Goal: Task Accomplishment & Management: Manage account settings

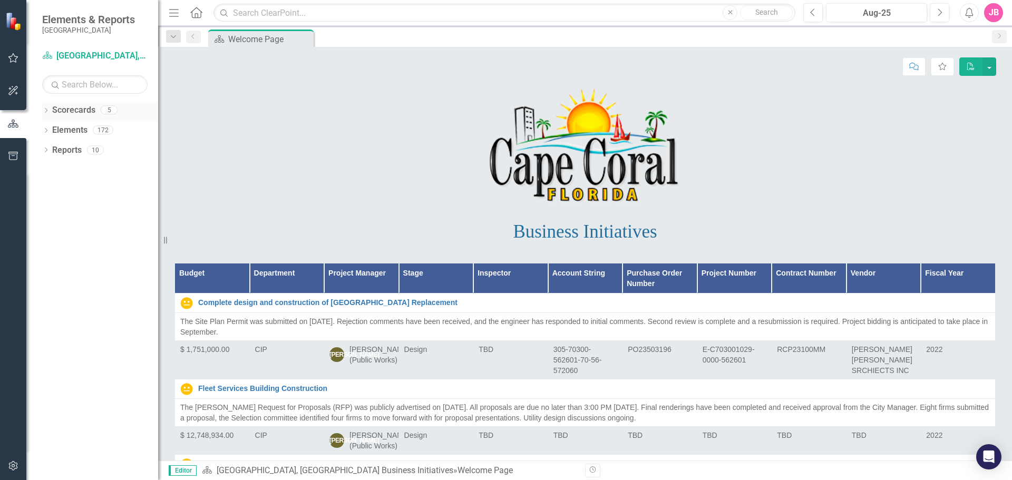
click at [47, 112] on icon "Dropdown" at bounding box center [45, 112] width 7 height 6
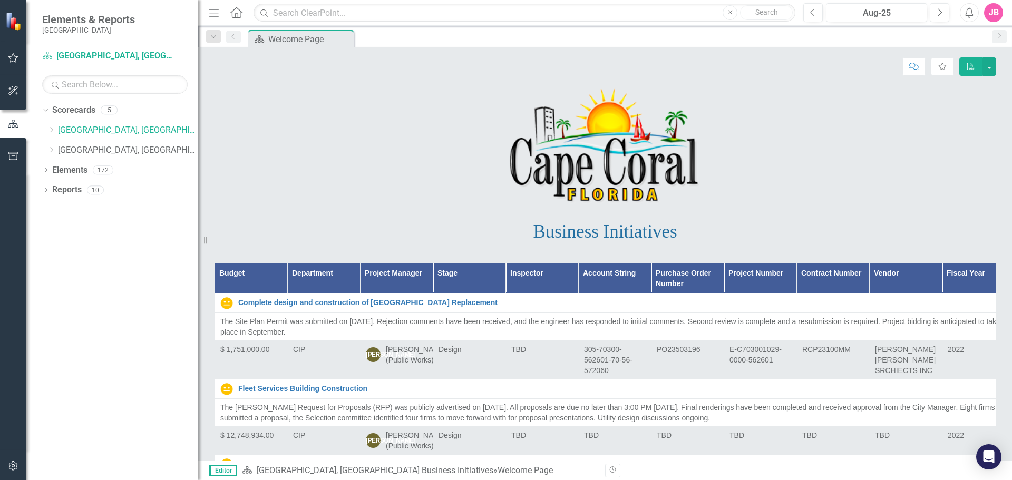
drag, startPoint x: 158, startPoint y: 72, endPoint x: 198, endPoint y: 75, distance: 40.2
click at [198, 75] on div "Resize" at bounding box center [202, 240] width 8 height 480
click at [99, 149] on link "[GEOGRAPHIC_DATA], [GEOGRAPHIC_DATA] Strategic Plan" at bounding box center [128, 150] width 140 height 12
click at [124, 150] on link "[GEOGRAPHIC_DATA], [GEOGRAPHIC_DATA] Strategic Plan" at bounding box center [128, 150] width 140 height 12
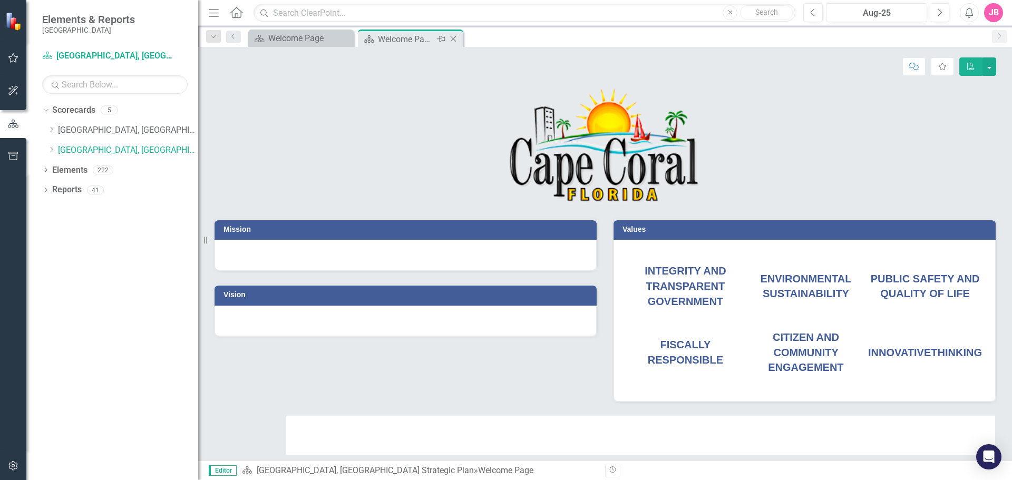
click at [455, 36] on icon "Close" at bounding box center [453, 39] width 11 height 8
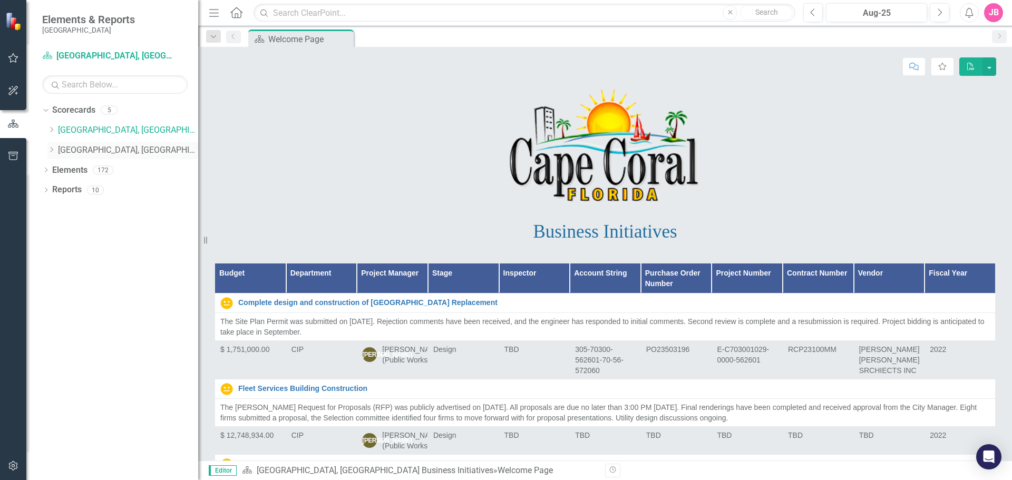
click at [124, 151] on link "[GEOGRAPHIC_DATA], [GEOGRAPHIC_DATA] Strategic Plan" at bounding box center [128, 150] width 140 height 12
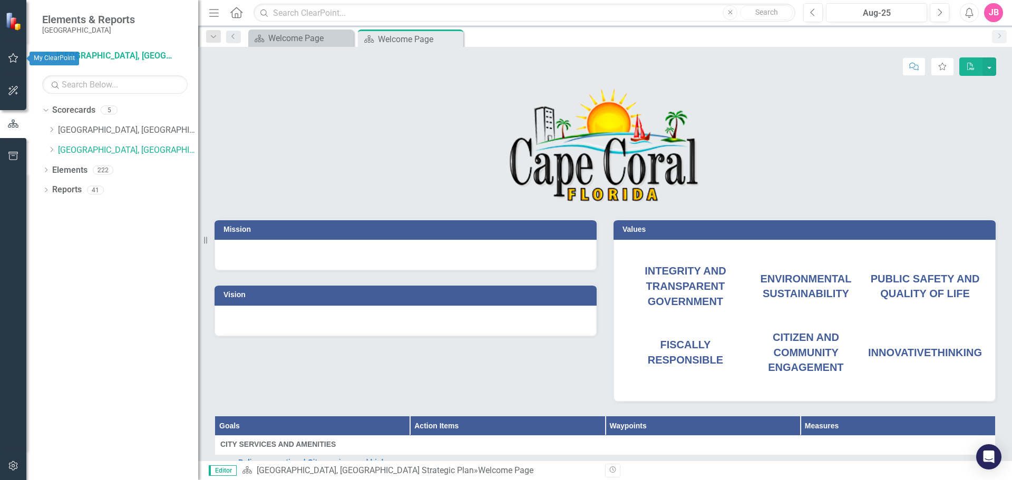
click at [15, 60] on icon "button" at bounding box center [13, 58] width 11 height 8
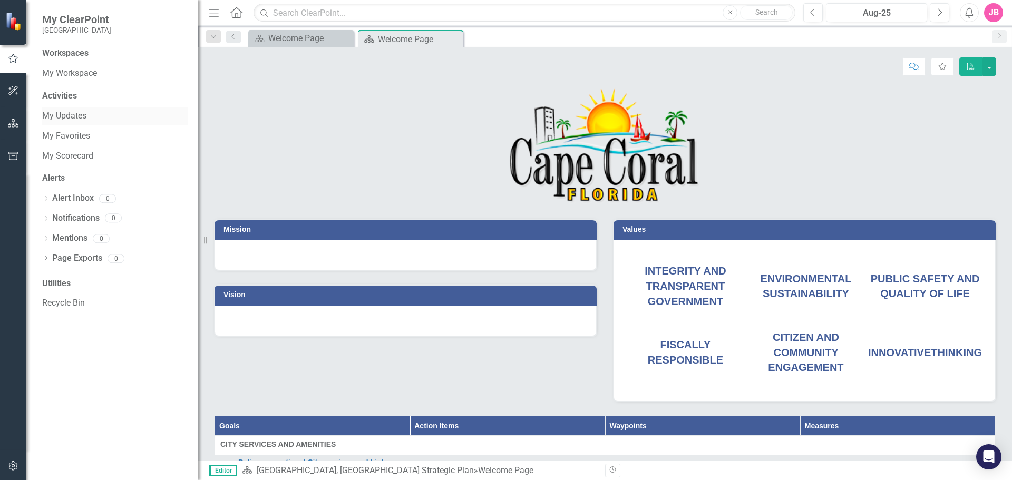
click at [80, 115] on link "My Updates" at bounding box center [114, 116] width 145 height 12
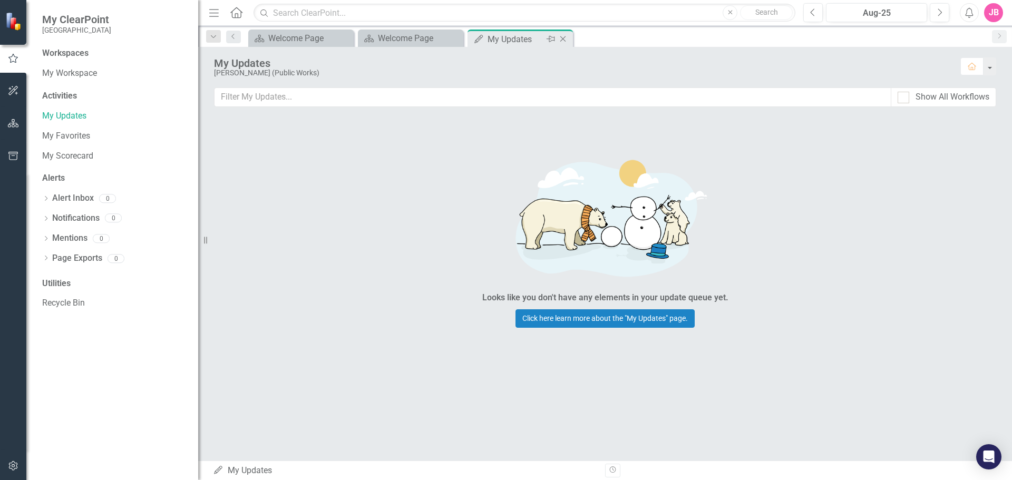
click at [563, 40] on icon "Close" at bounding box center [563, 39] width 11 height 8
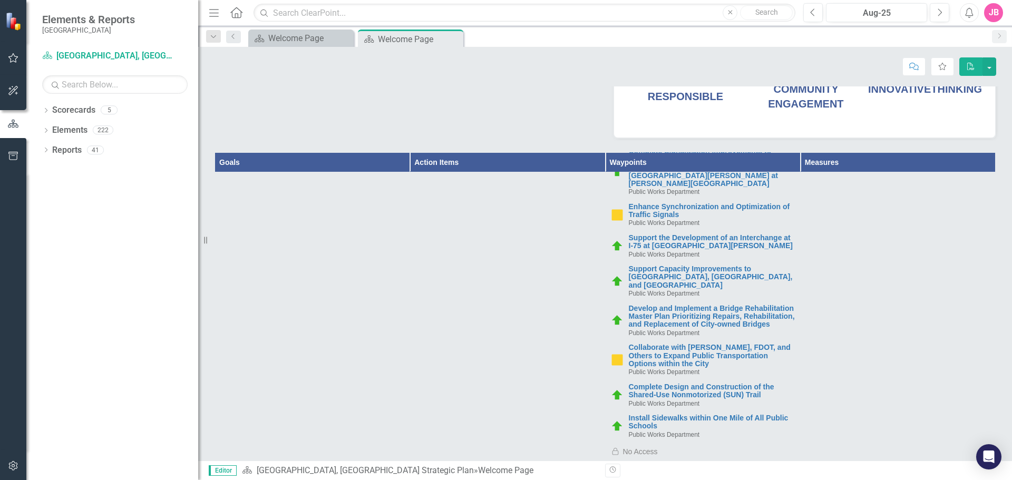
scroll to position [2741, 0]
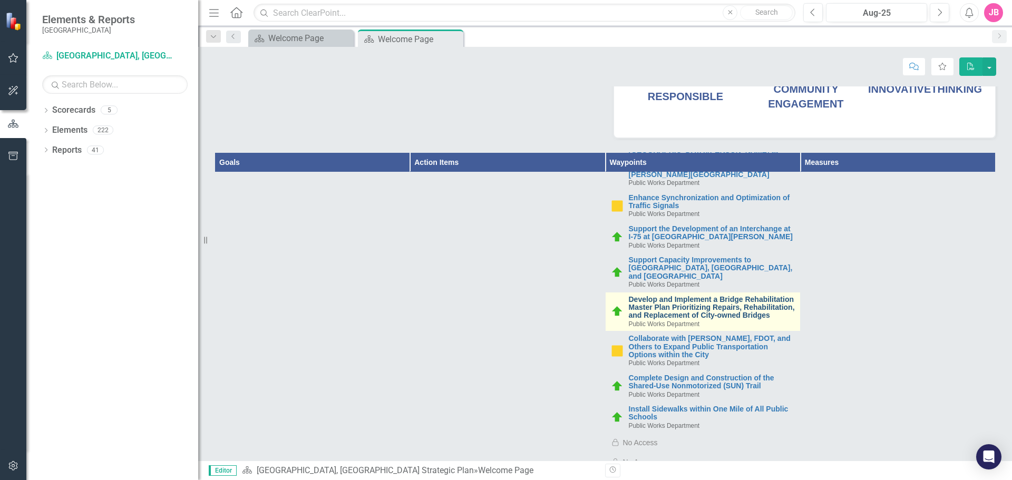
click at [662, 296] on link "Develop and Implement a Bridge Rehabilitation Master Plan Prioritizing Repairs,…" at bounding box center [712, 308] width 166 height 24
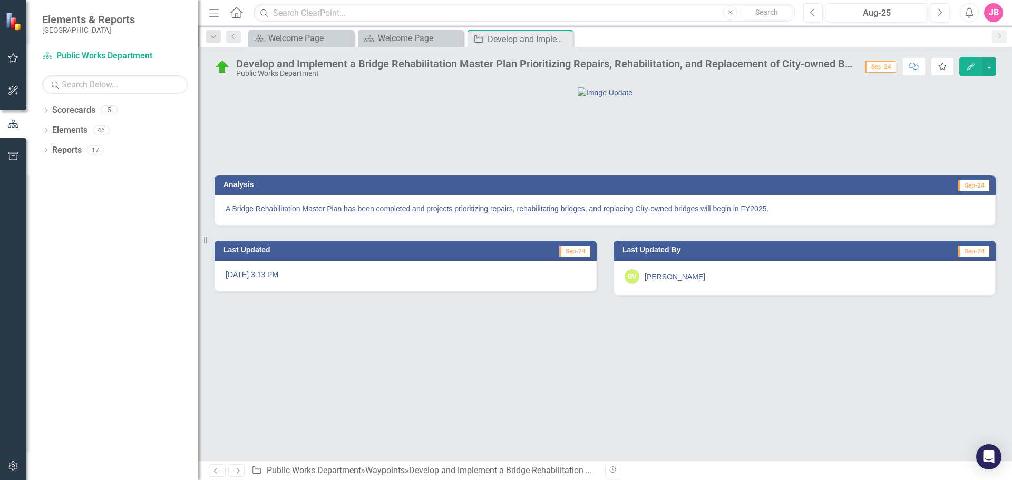
click at [944, 64] on icon "Favorite" at bounding box center [942, 66] width 9 height 7
click at [563, 39] on icon "Close" at bounding box center [563, 39] width 11 height 8
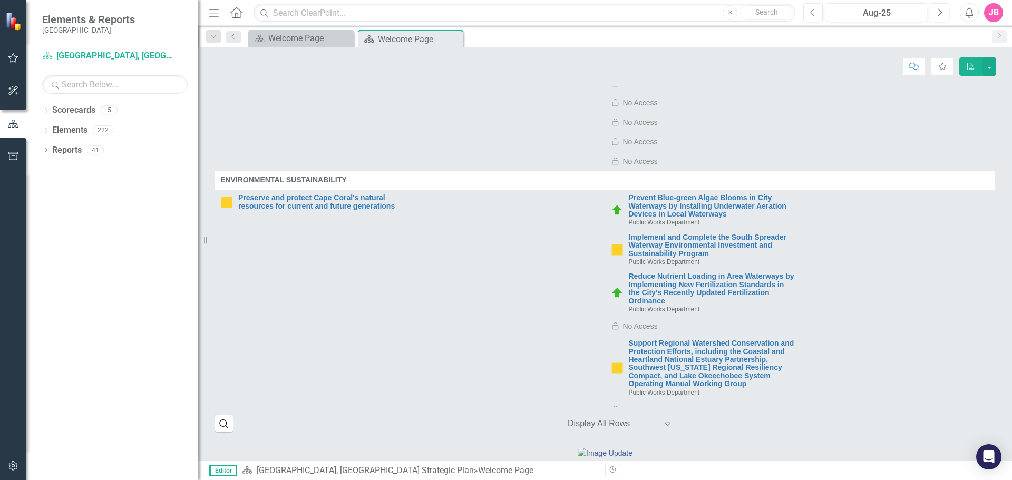
scroll to position [3215, 0]
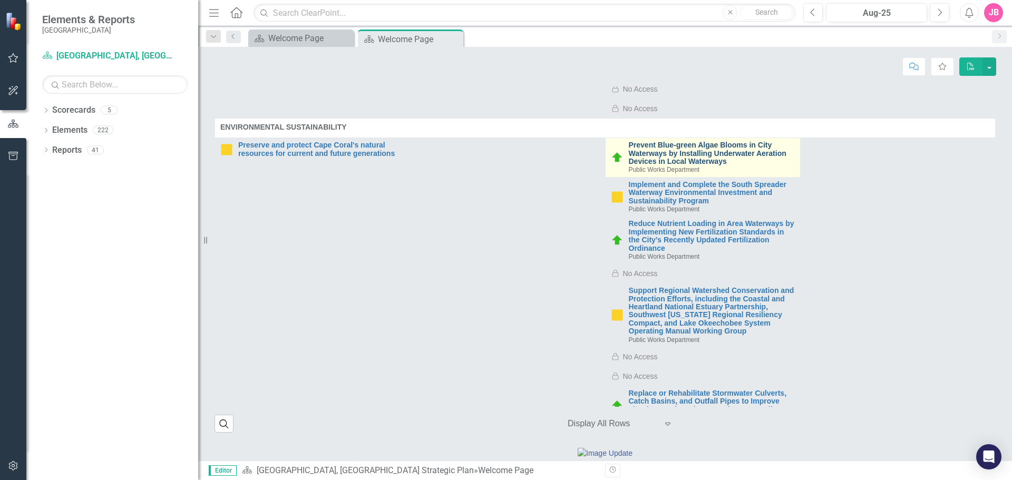
click at [671, 141] on link "Prevent Blue-green Algae Blooms in City Waterways by Installing Underwater Aera…" at bounding box center [712, 153] width 166 height 24
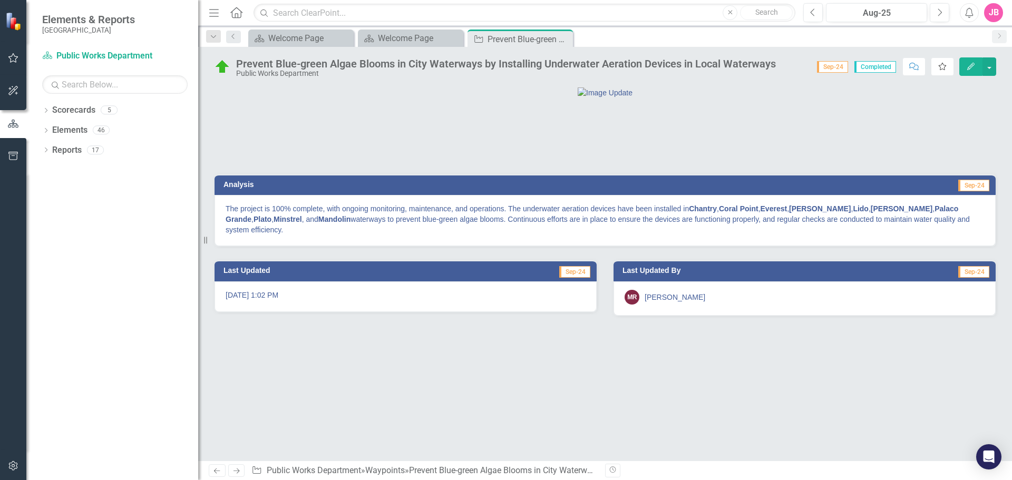
click at [942, 66] on icon "Favorite" at bounding box center [942, 66] width 9 height 7
click at [563, 38] on icon "Close" at bounding box center [563, 39] width 11 height 8
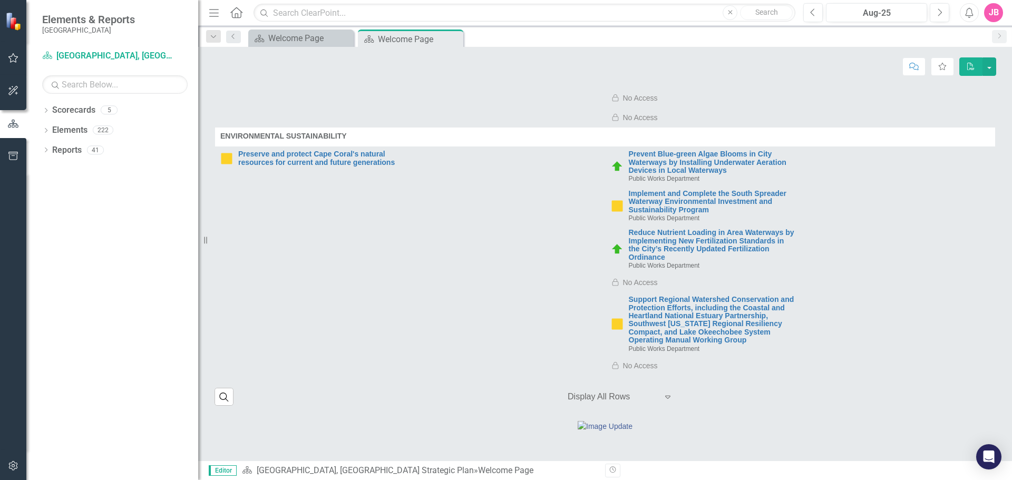
scroll to position [3110, 0]
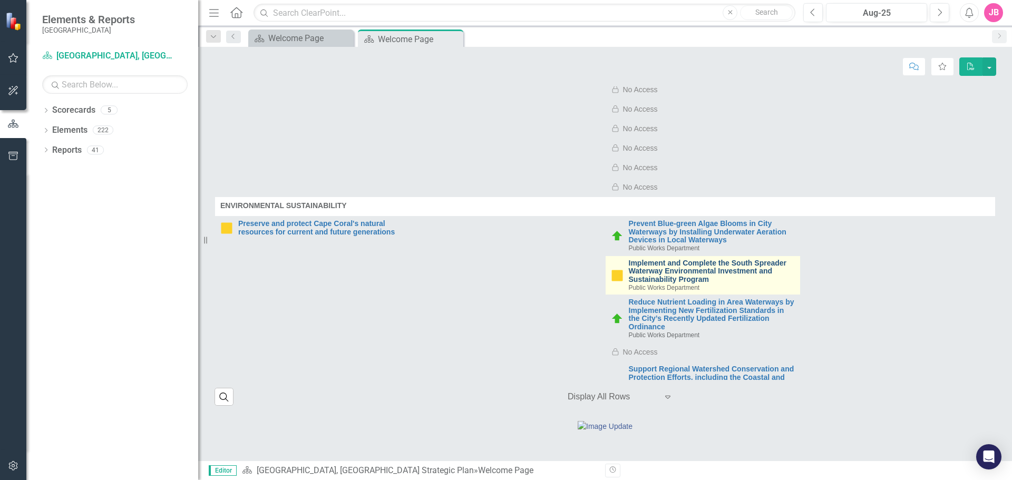
click at [689, 259] on link "Implement and Complete the South Spreader Waterway Environmental Investment and…" at bounding box center [712, 271] width 166 height 24
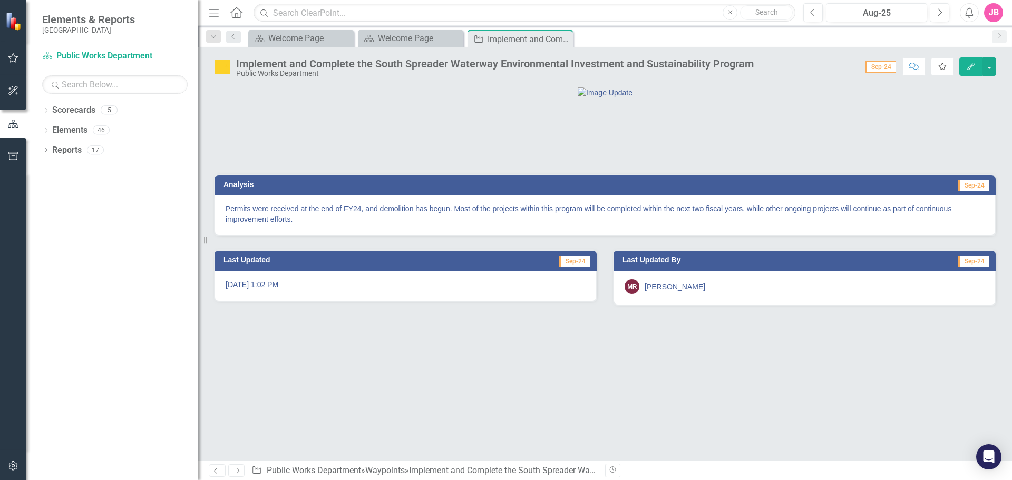
click at [943, 66] on icon "Favorite" at bounding box center [942, 66] width 9 height 7
click at [566, 38] on icon "Close" at bounding box center [563, 39] width 11 height 8
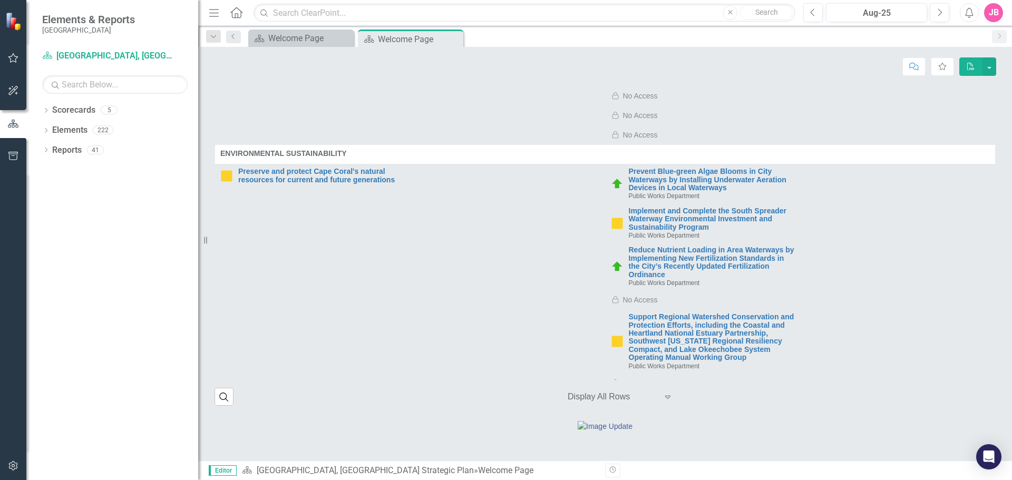
scroll to position [3162, 0]
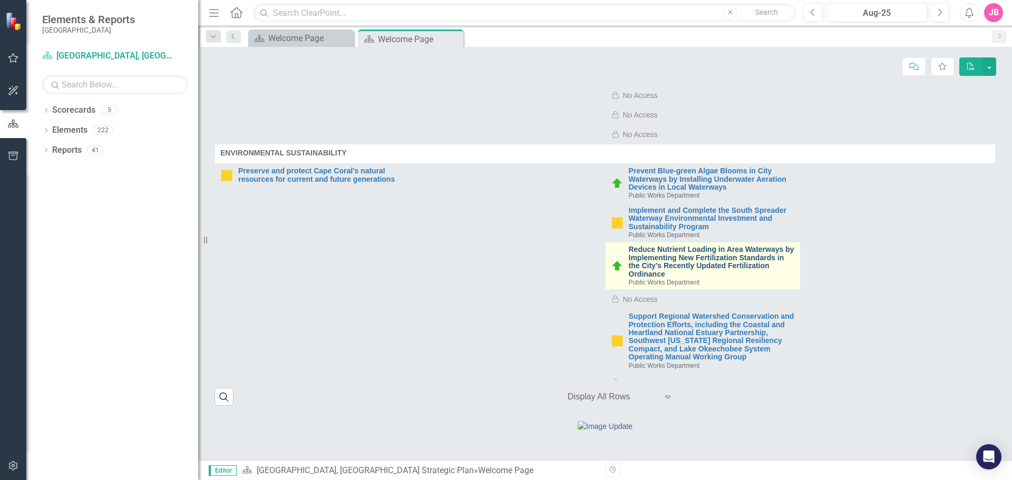
click at [646, 246] on link "Reduce Nutrient Loading in Area Waterways by Implementing New Fertilization Sta…" at bounding box center [712, 262] width 166 height 33
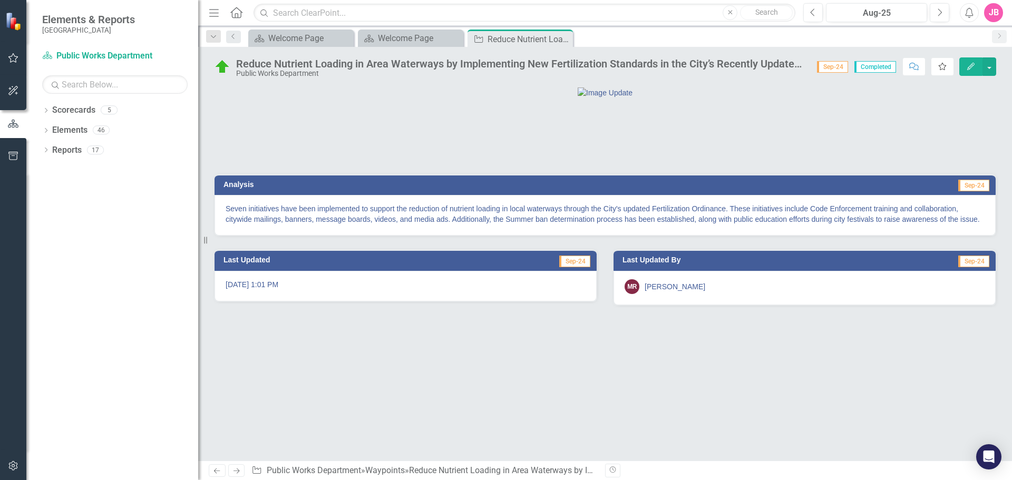
click at [942, 70] on icon "Favorite" at bounding box center [942, 66] width 9 height 7
click at [565, 39] on icon "Close" at bounding box center [563, 39] width 11 height 8
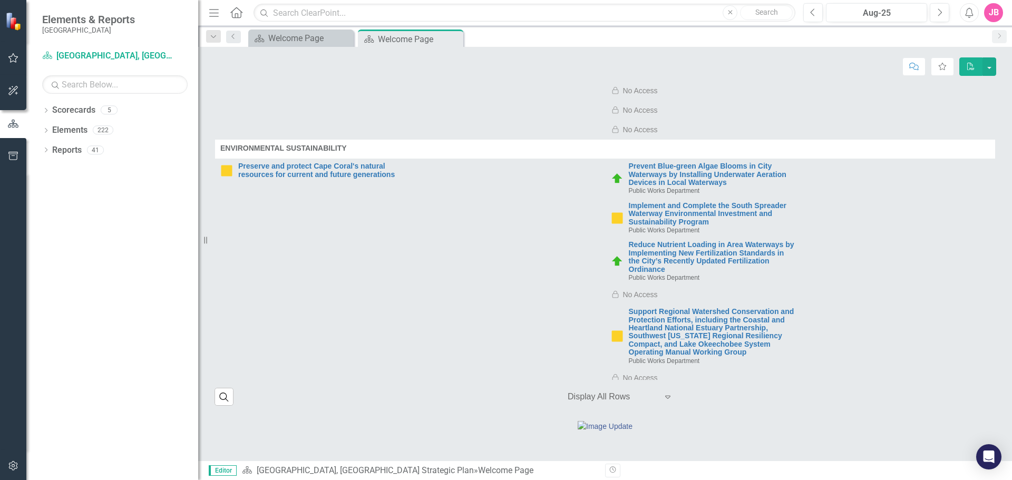
scroll to position [3162, 0]
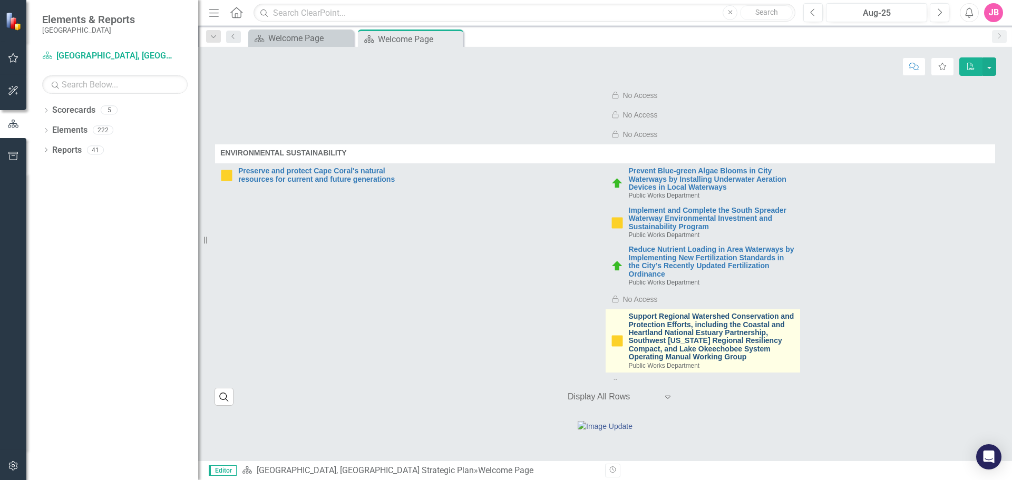
click at [666, 313] on link "Support Regional Watershed Conservation and Protection Efforts, including the C…" at bounding box center [712, 337] width 166 height 48
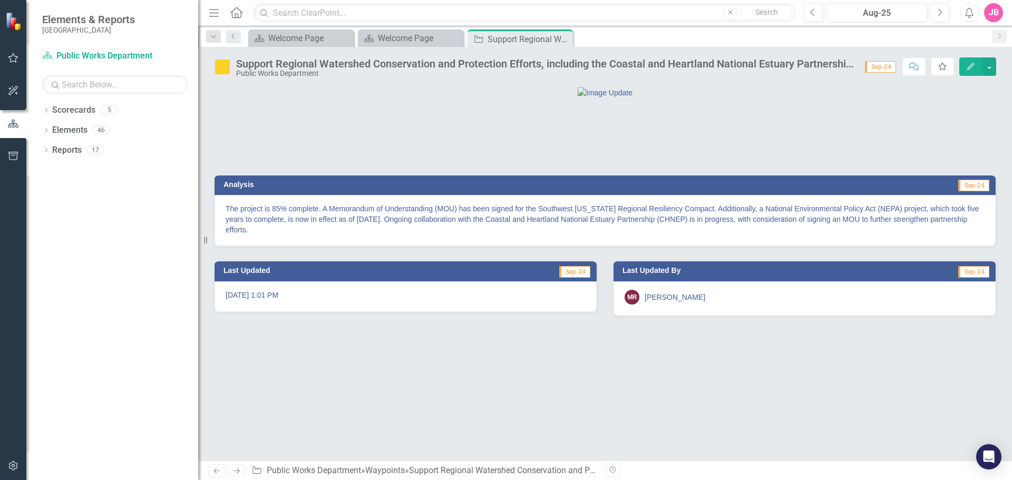
click at [943, 66] on icon "Favorite" at bounding box center [942, 66] width 9 height 7
click at [565, 37] on icon "Close" at bounding box center [563, 39] width 11 height 8
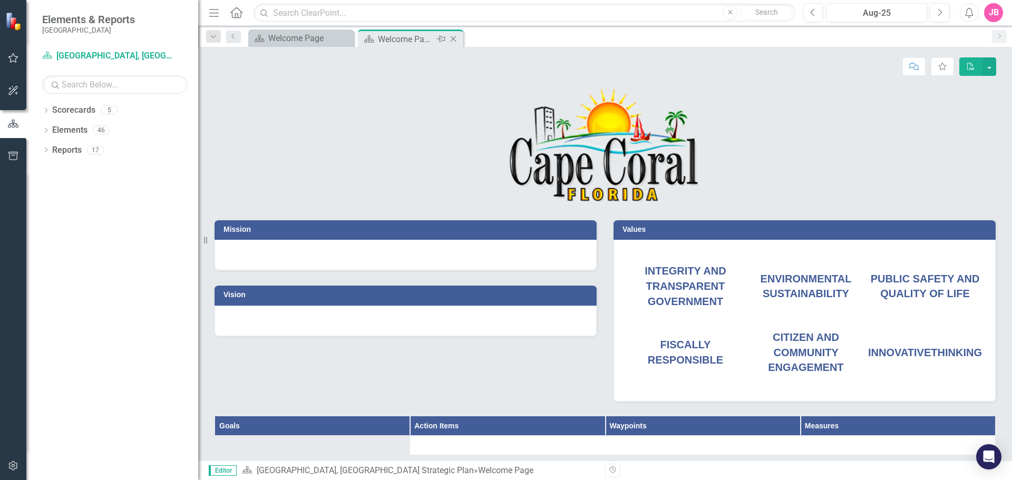
click at [414, 40] on div "Welcome Page" at bounding box center [406, 39] width 56 height 13
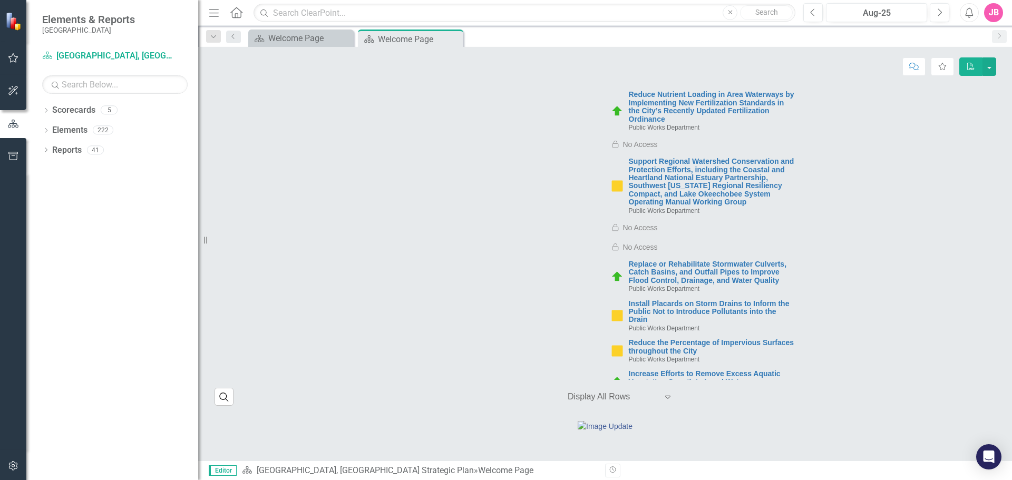
scroll to position [3320, 0]
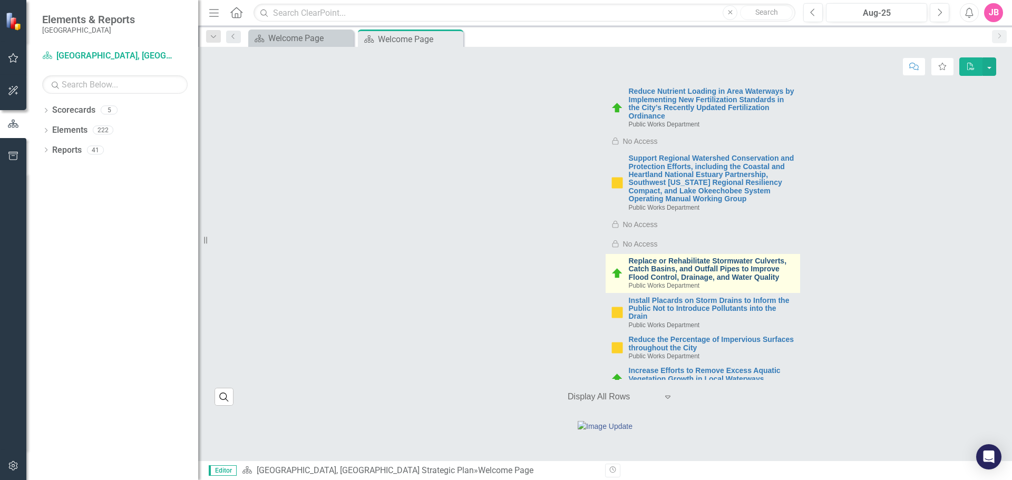
click at [681, 257] on link "Replace or Rehabilitate Stormwater Culverts, Catch Basins, and Outfall Pipes to…" at bounding box center [712, 269] width 166 height 24
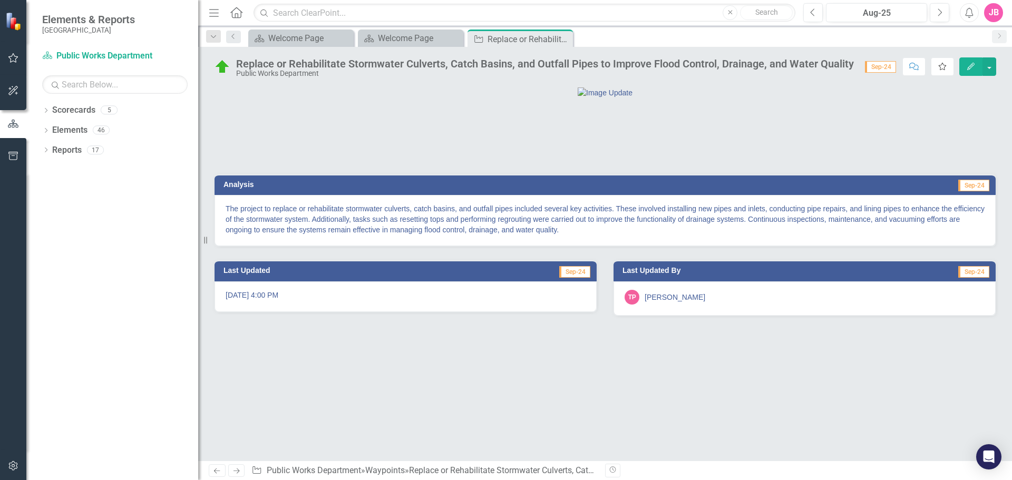
click at [939, 71] on button "Favorite" at bounding box center [942, 66] width 23 height 18
click at [566, 36] on icon at bounding box center [563, 39] width 6 height 6
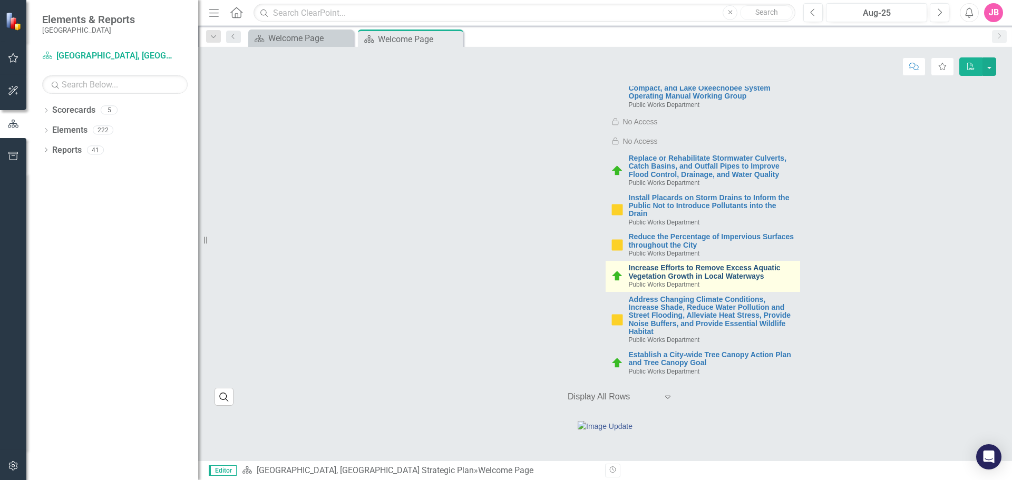
scroll to position [3426, 0]
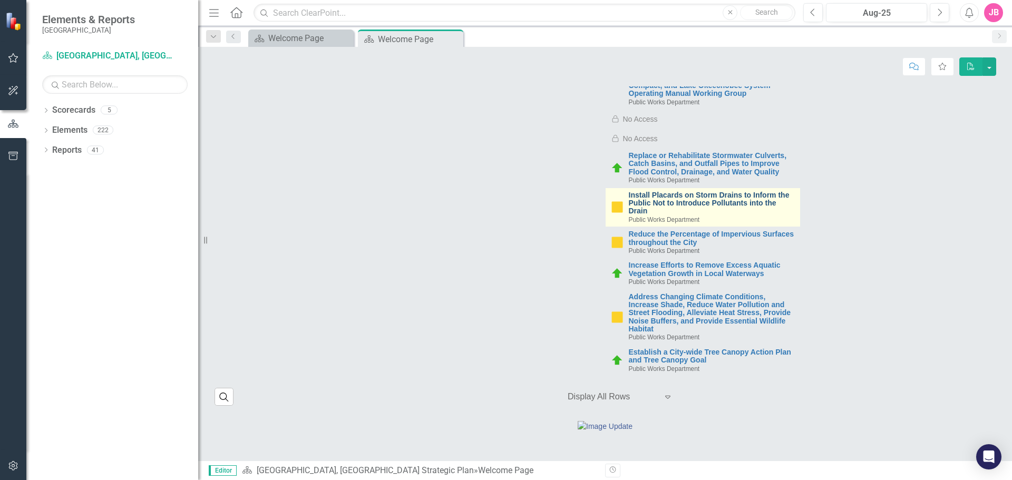
click at [693, 191] on link "Install Placards on Storm Drains to Inform the Public Not to Introduce Pollutan…" at bounding box center [712, 203] width 166 height 24
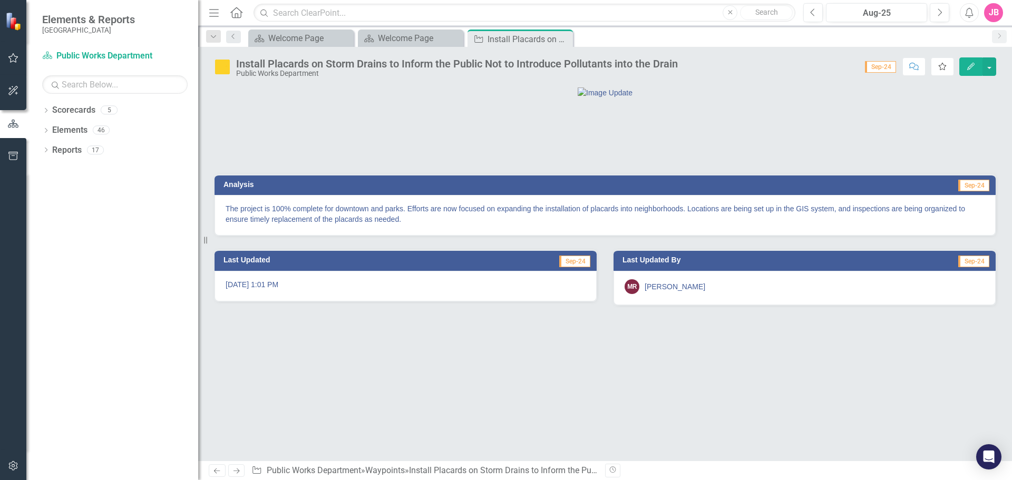
click at [939, 63] on icon "Favorite" at bounding box center [942, 66] width 9 height 7
click at [0, 0] on icon "Close" at bounding box center [0, 0] width 0 height 0
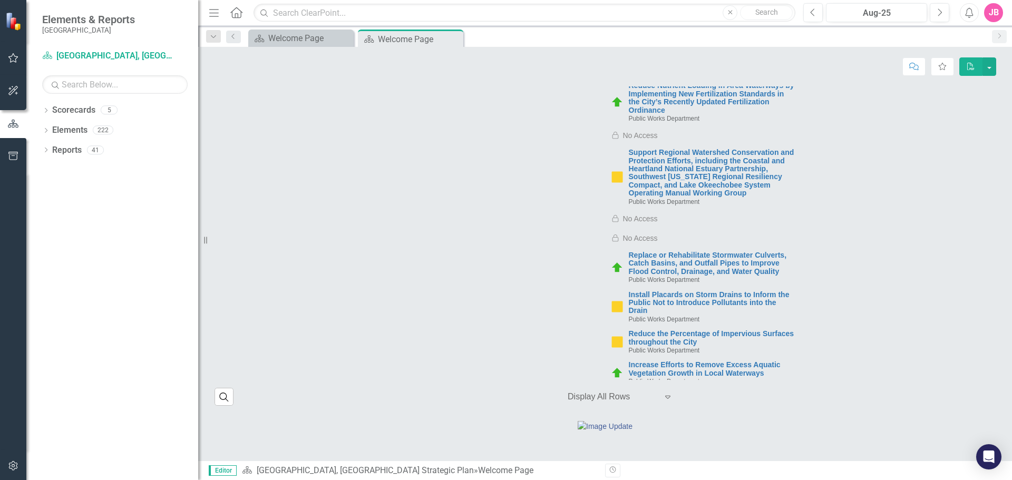
scroll to position [3426, 0]
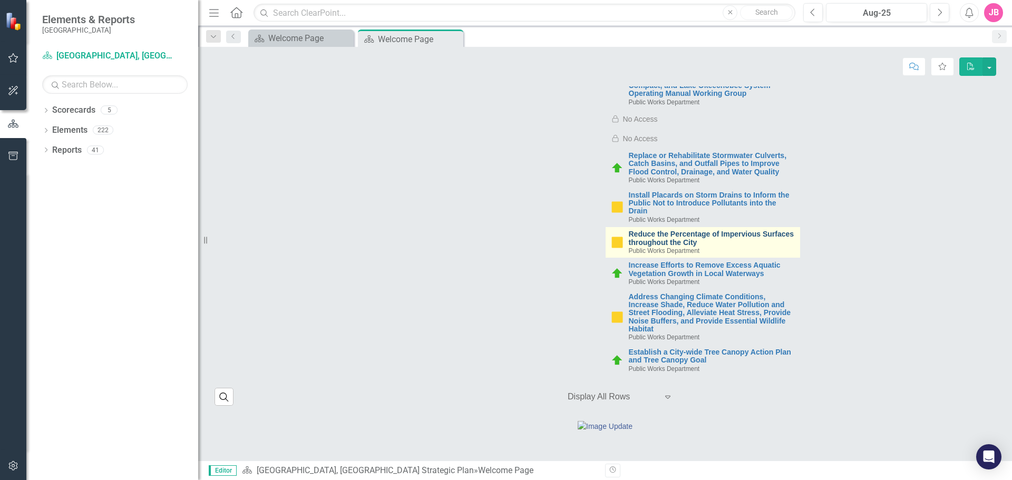
click at [682, 230] on link "Reduce the Percentage of Impervious Surfaces throughout the City" at bounding box center [712, 238] width 166 height 16
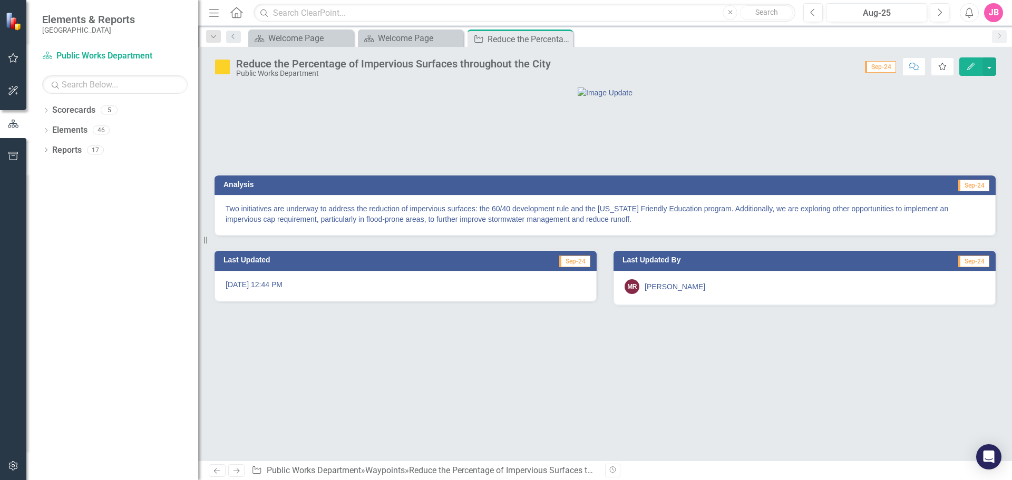
click at [941, 70] on button "Favorite" at bounding box center [942, 66] width 23 height 18
click at [567, 38] on icon "Close" at bounding box center [563, 39] width 11 height 8
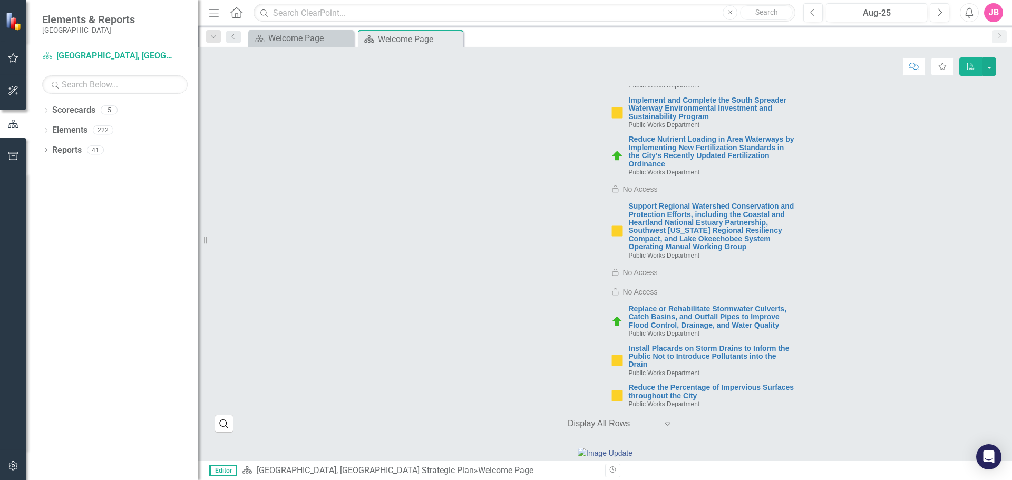
scroll to position [3426, 0]
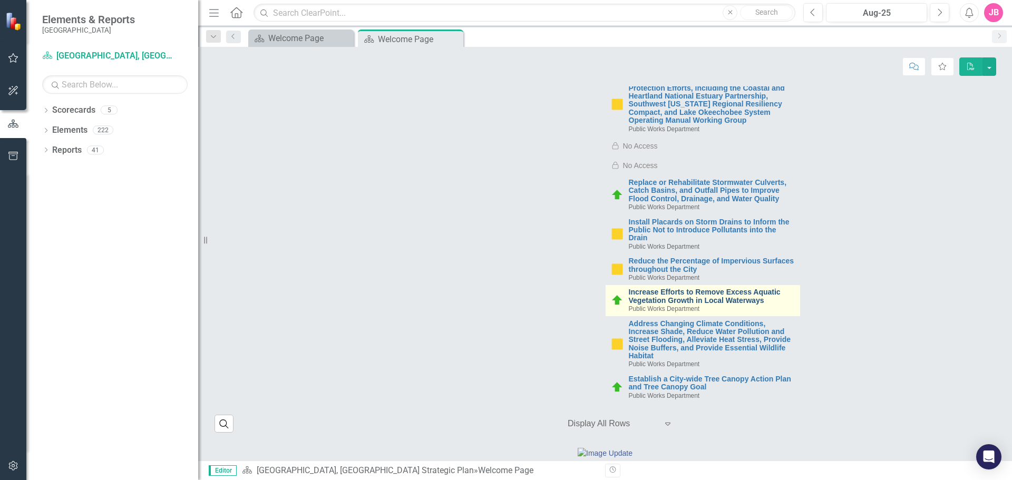
click at [703, 288] on link "Increase Efforts to Remove Excess Aquatic Vegetation Growth in Local Waterways" at bounding box center [712, 296] width 166 height 16
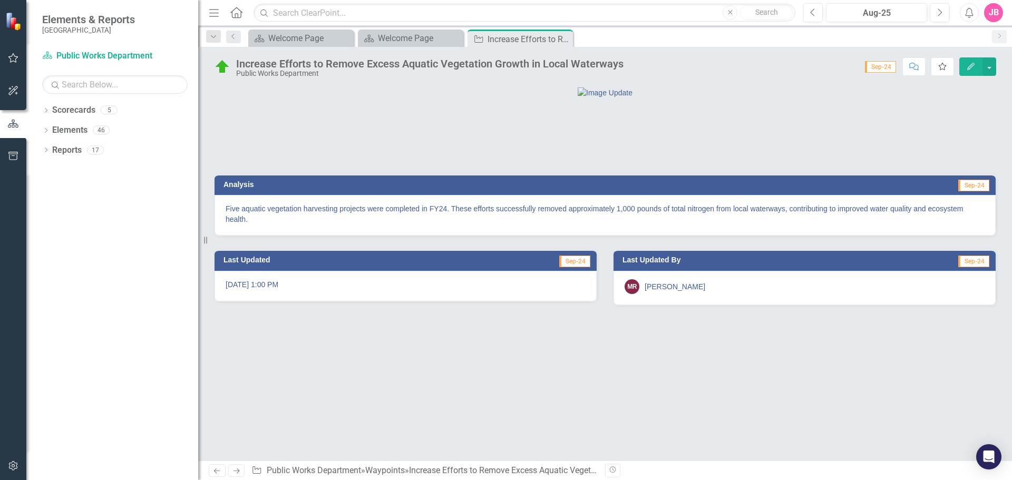
click at [940, 67] on icon "button" at bounding box center [942, 66] width 7 height 7
click at [564, 41] on icon "Close" at bounding box center [563, 39] width 11 height 8
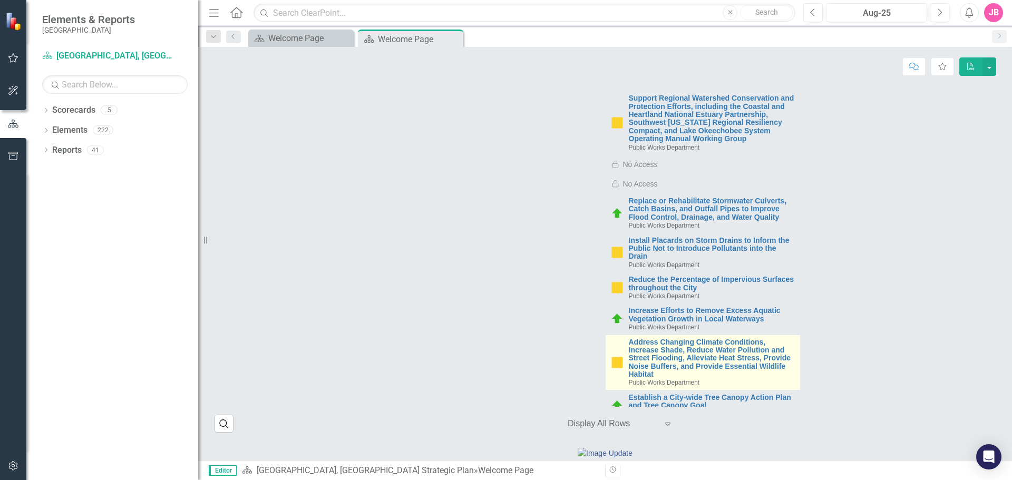
scroll to position [3426, 0]
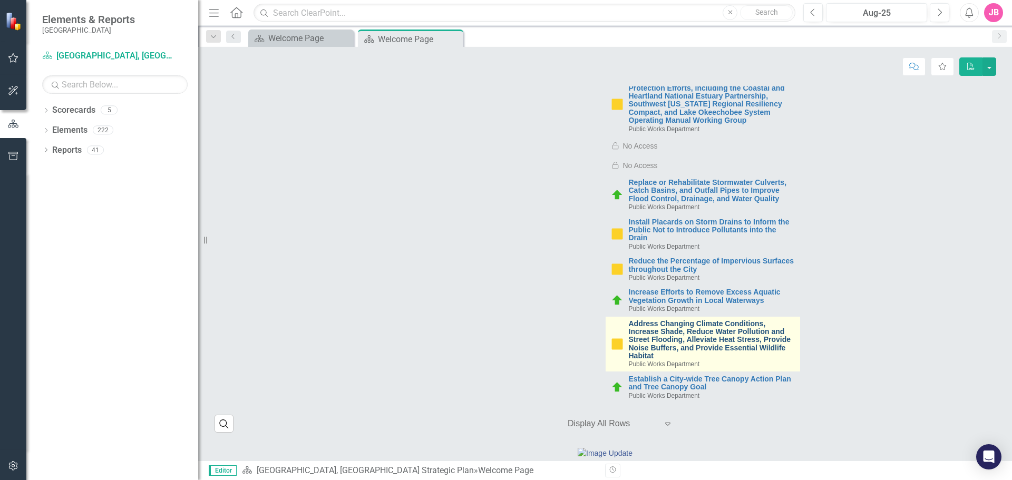
click at [729, 320] on link "Address Changing Climate Conditions, Increase Shade, Reduce Water Pollution and…" at bounding box center [712, 340] width 166 height 41
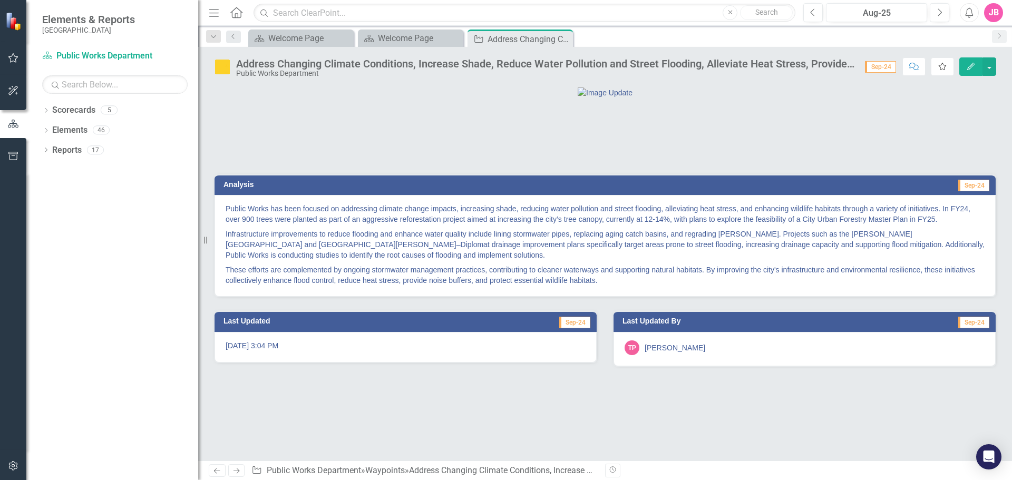
click at [948, 65] on button "Favorite" at bounding box center [942, 66] width 23 height 18
click at [564, 36] on icon "Close" at bounding box center [563, 39] width 11 height 8
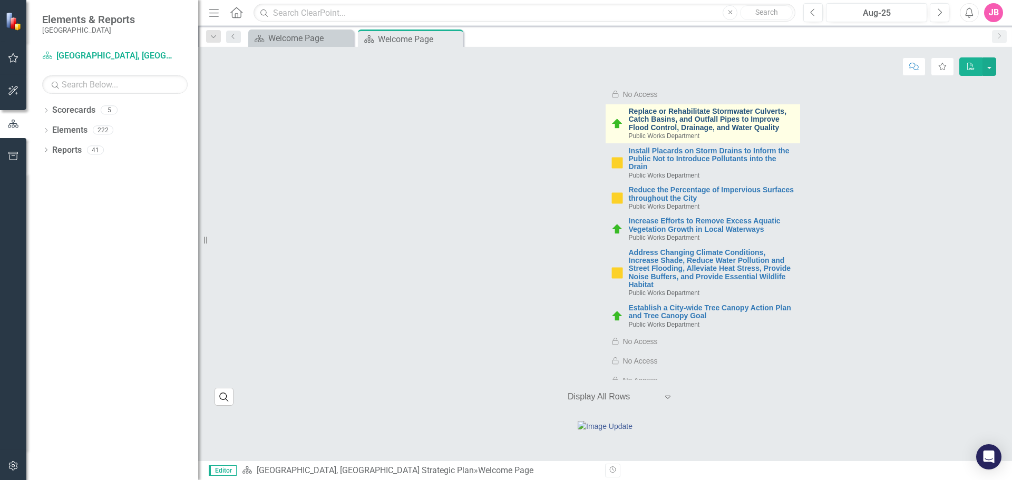
scroll to position [3479, 0]
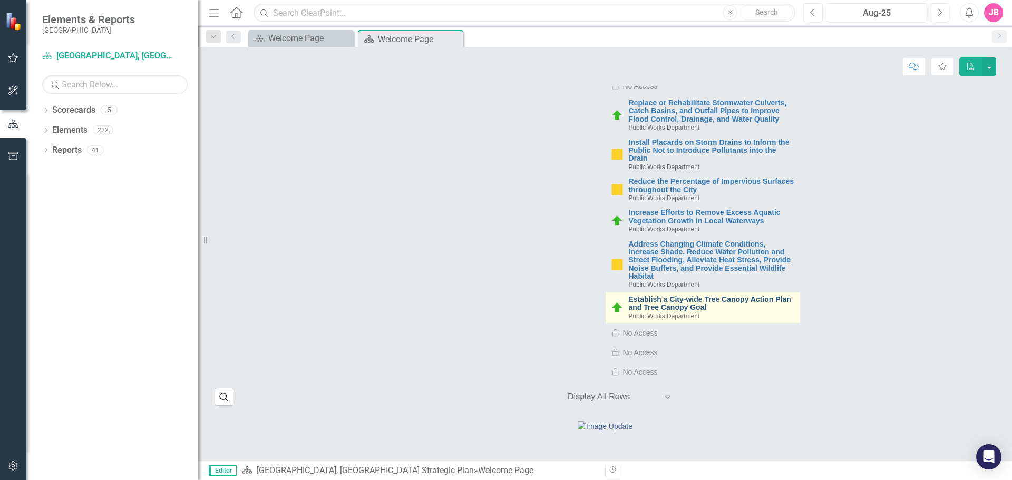
click at [713, 296] on link "Establish a City-wide Tree Canopy Action Plan and Tree Canopy Goal" at bounding box center [712, 304] width 166 height 16
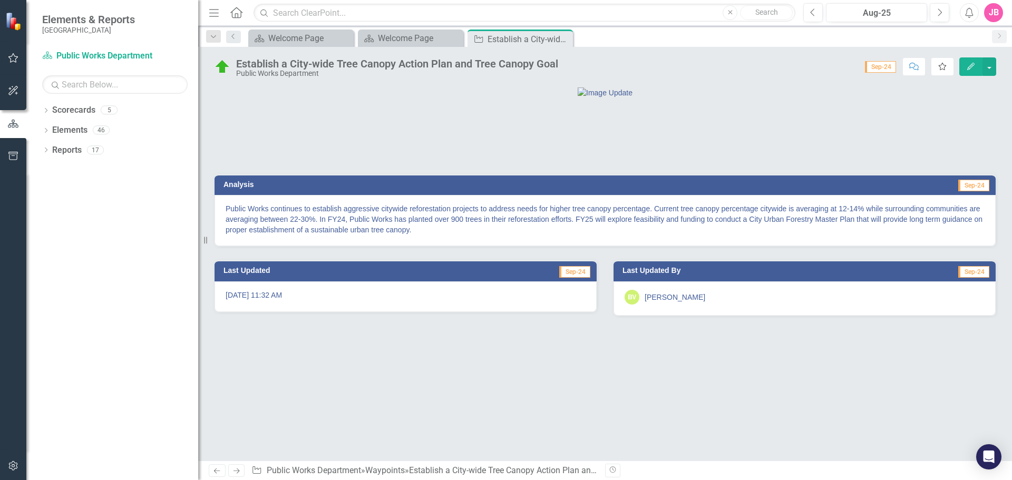
click at [945, 67] on icon "Favorite" at bounding box center [942, 66] width 9 height 7
click at [561, 37] on icon at bounding box center [563, 39] width 6 height 6
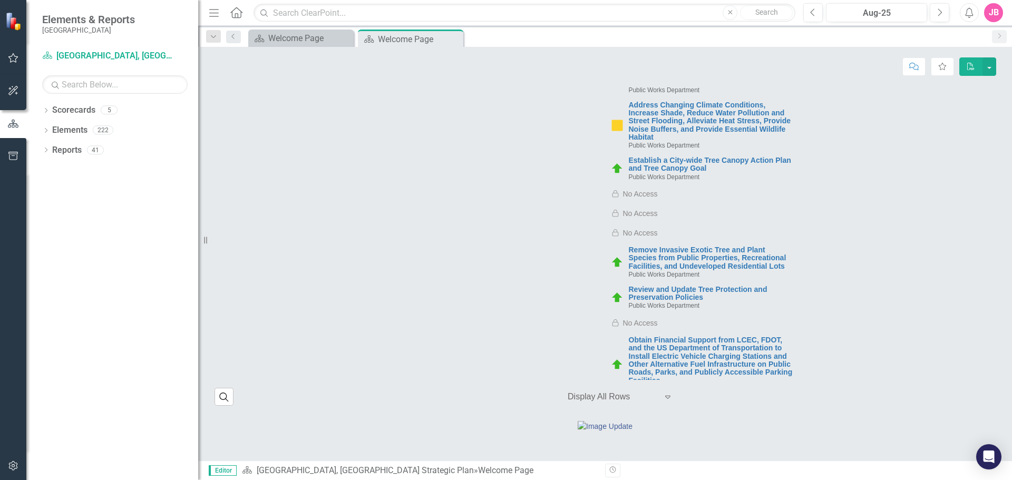
scroll to position [3637, 0]
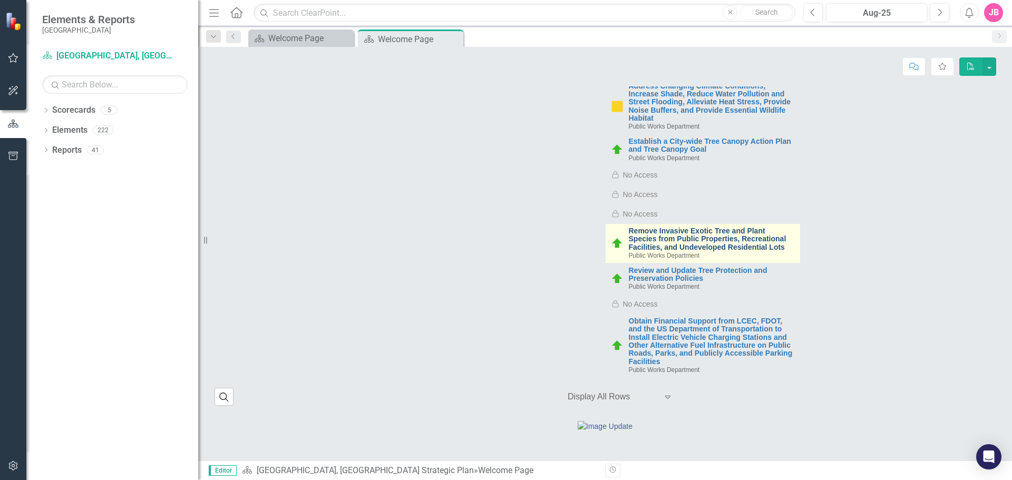
click at [675, 227] on link "Remove Invasive Exotic Tree and Plant Species from Public Properties, Recreatio…" at bounding box center [712, 239] width 166 height 24
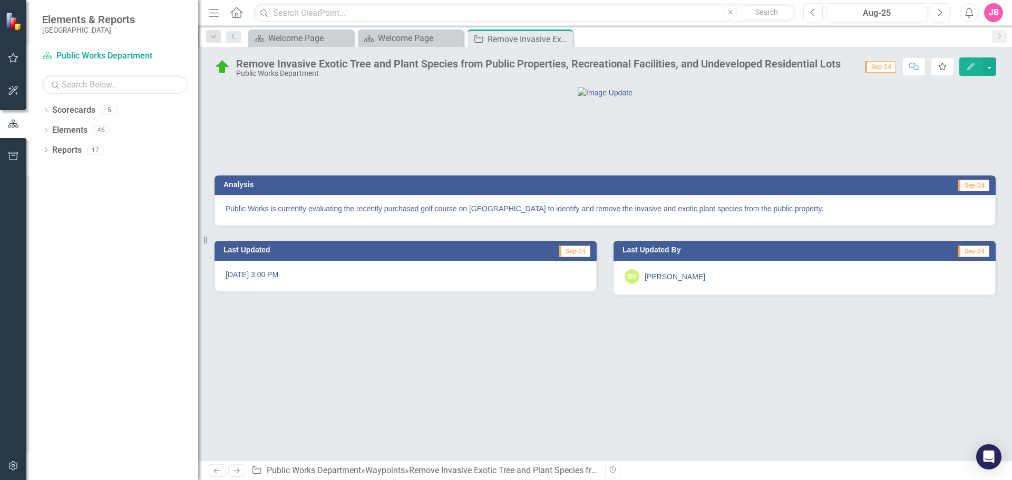
click at [947, 67] on icon "Favorite" at bounding box center [942, 66] width 9 height 7
click at [563, 40] on icon "Close" at bounding box center [563, 39] width 11 height 8
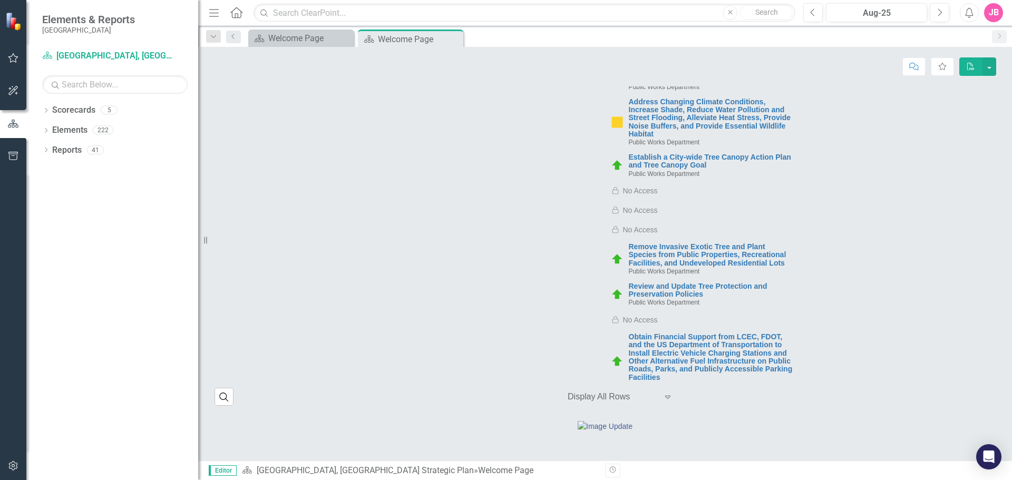
scroll to position [3689, 0]
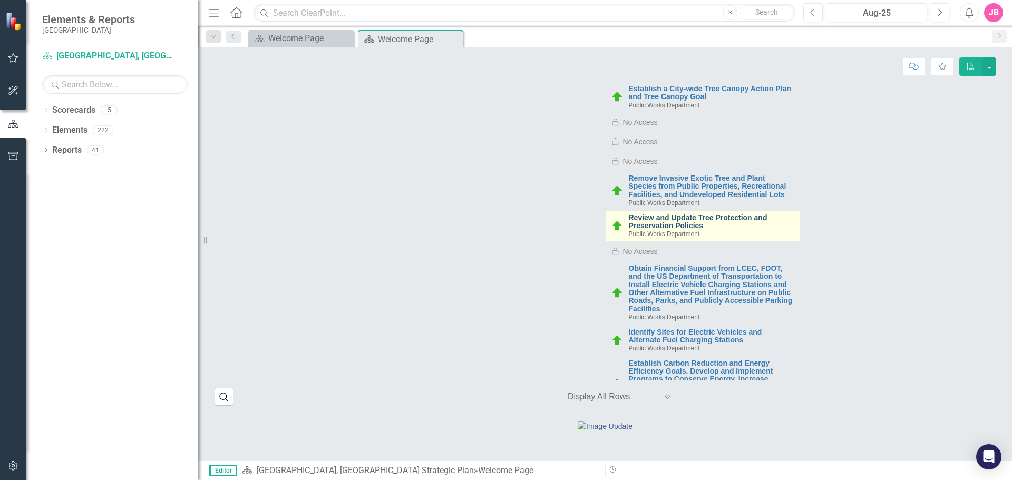
click at [670, 214] on link "Review and Update Tree Protection and Preservation Policies" at bounding box center [712, 222] width 166 height 16
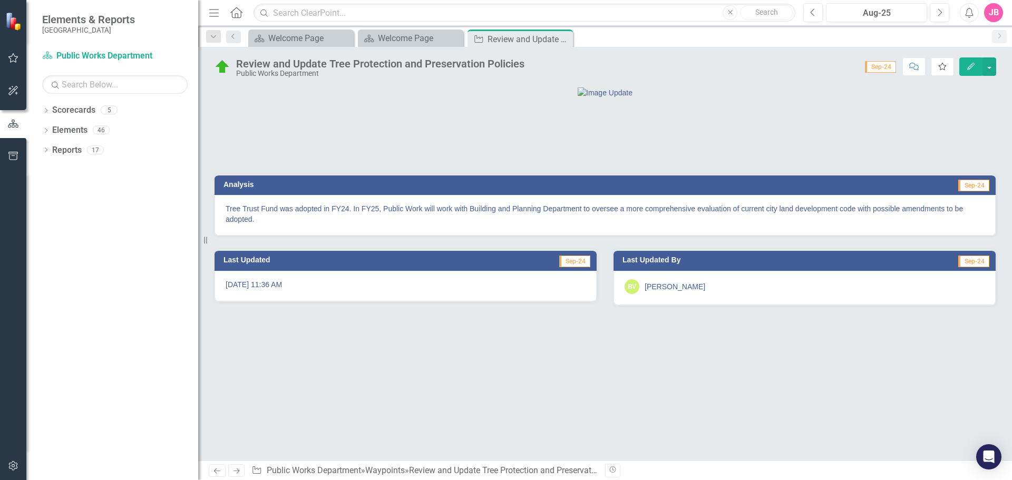
click at [943, 63] on icon "Favorite" at bounding box center [942, 66] width 9 height 7
click at [561, 40] on icon "Close" at bounding box center [563, 39] width 11 height 8
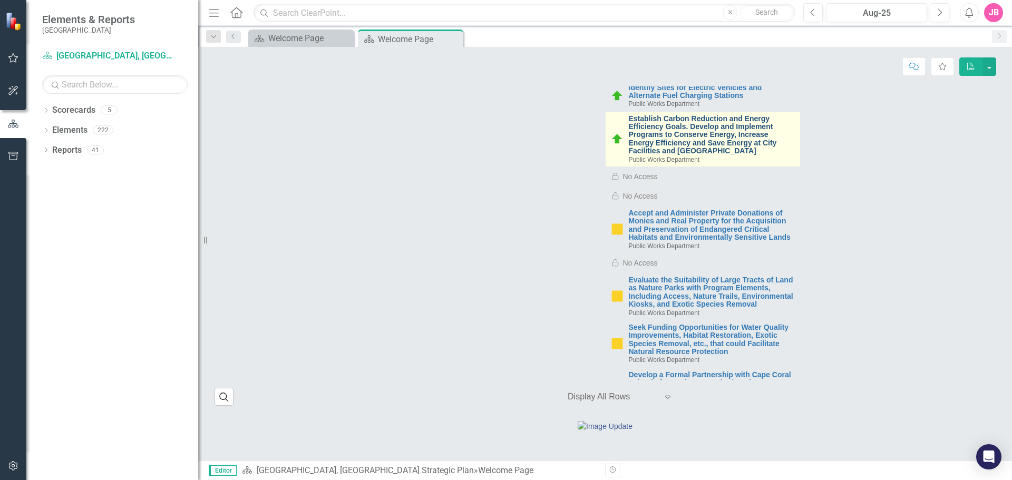
scroll to position [4006, 0]
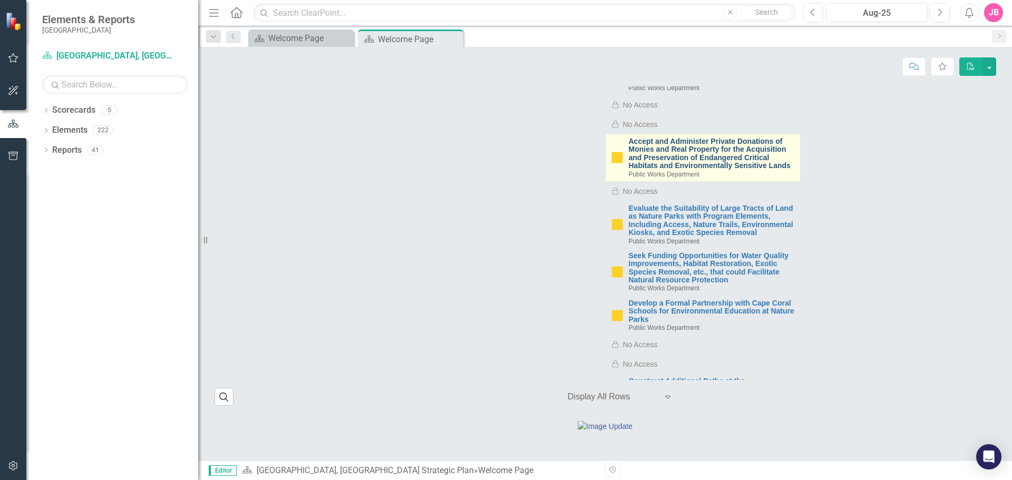
click at [706, 138] on link "Accept and Administer Private Donations of Monies and Real Property for the Acq…" at bounding box center [712, 154] width 166 height 33
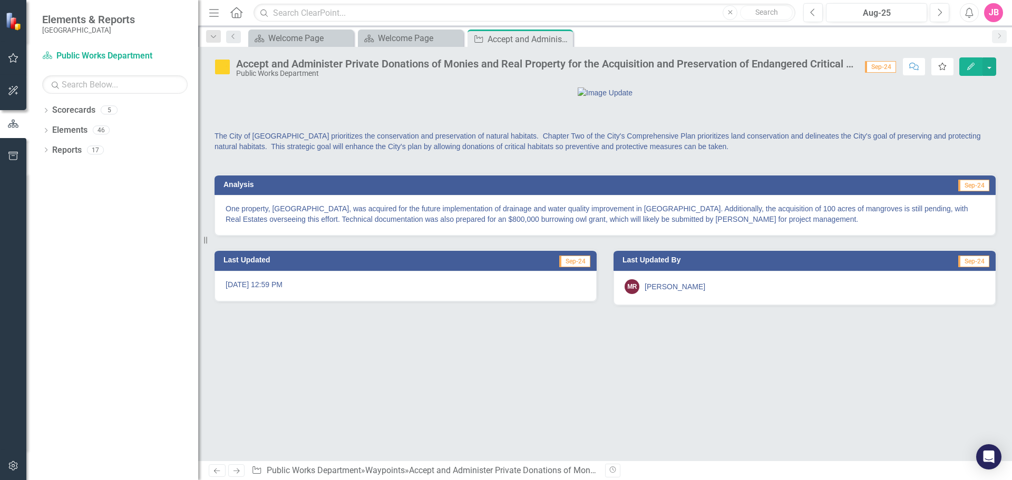
drag, startPoint x: 943, startPoint y: 65, endPoint x: 787, endPoint y: 223, distance: 222.1
click at [944, 66] on icon "Favorite" at bounding box center [942, 66] width 9 height 7
click at [564, 39] on icon "Close" at bounding box center [563, 39] width 11 height 8
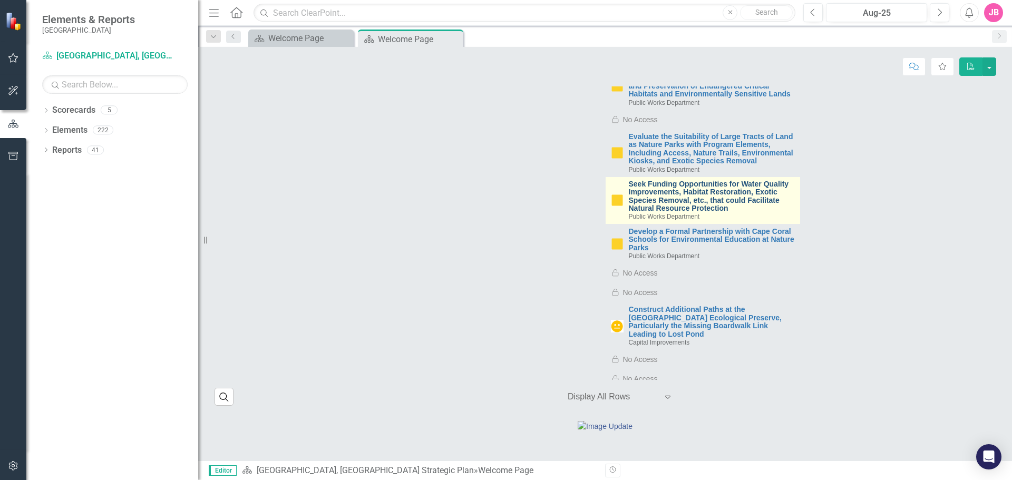
scroll to position [4058, 0]
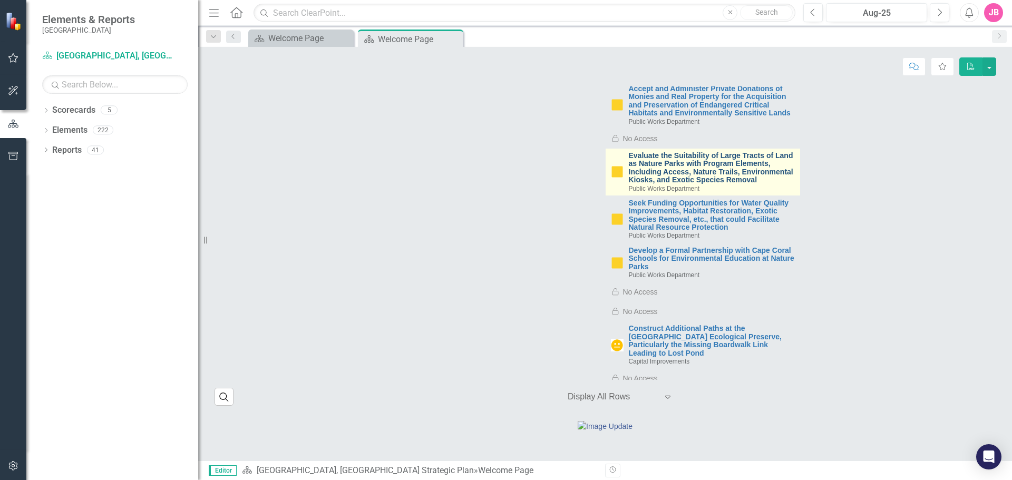
click at [730, 152] on link "Evaluate the Suitability of Large Tracts of Land as Nature Parks with Program E…" at bounding box center [712, 168] width 166 height 33
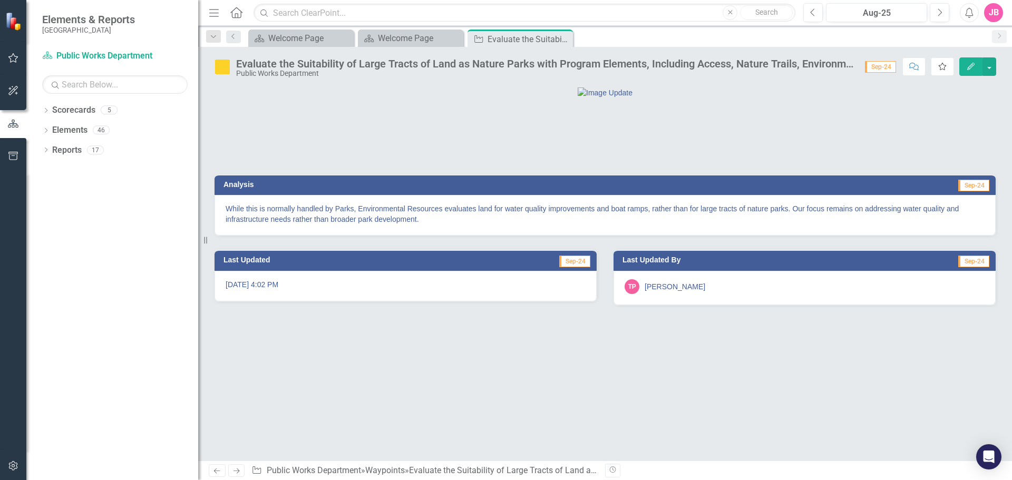
click at [939, 68] on icon "Favorite" at bounding box center [942, 66] width 9 height 7
click at [564, 39] on icon "Close" at bounding box center [563, 39] width 11 height 8
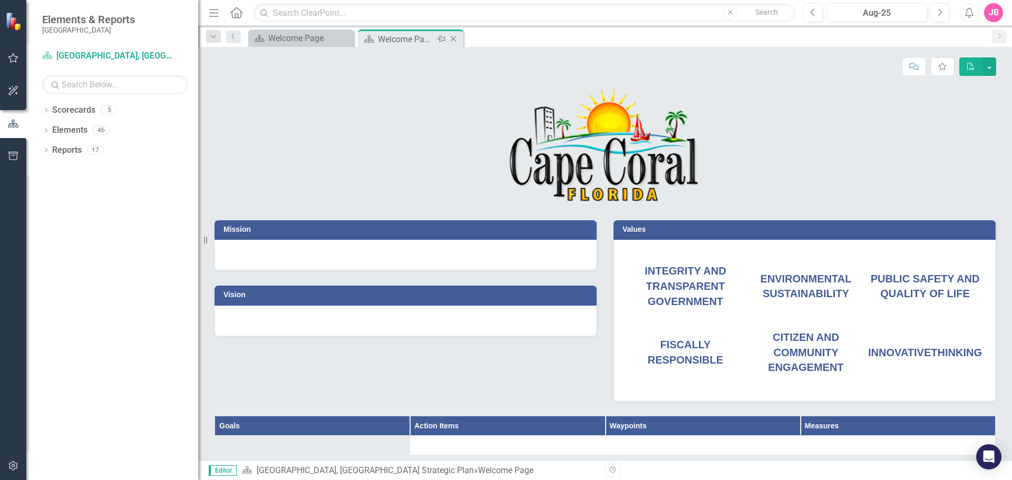
click at [414, 37] on div "Welcome Page" at bounding box center [406, 39] width 56 height 13
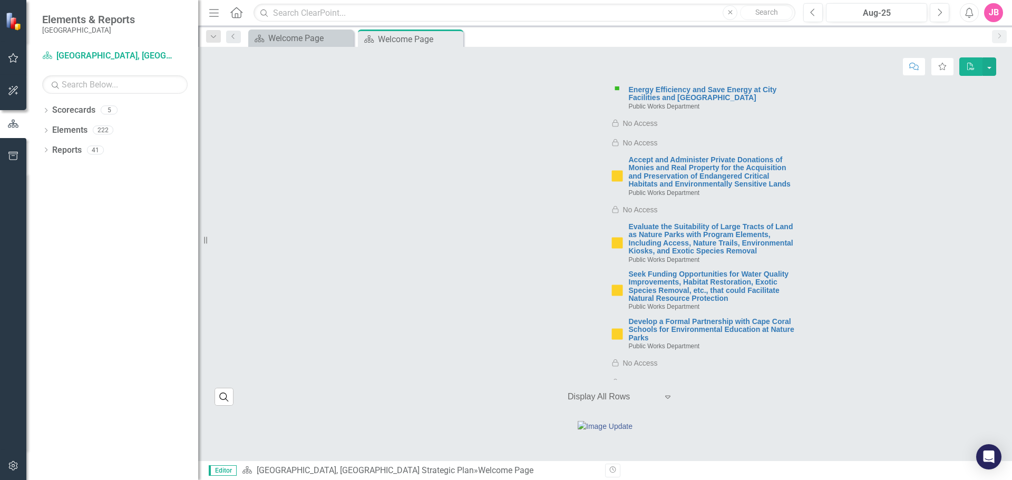
scroll to position [4006, 0]
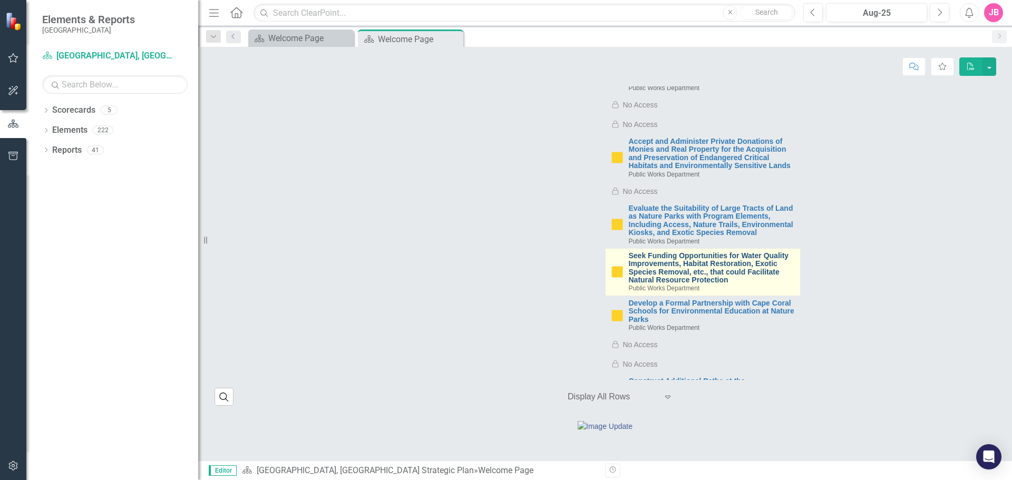
click at [678, 252] on link "Seek Funding Opportunities for Water Quality Improvements, Habitat Restoration,…" at bounding box center [712, 268] width 166 height 33
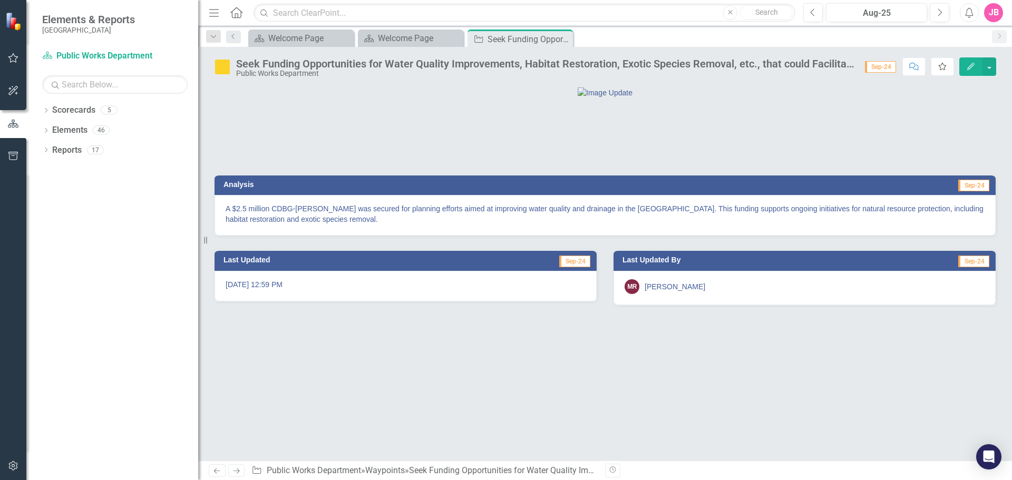
click at [945, 66] on icon "button" at bounding box center [942, 66] width 7 height 7
click at [564, 38] on icon "Close" at bounding box center [563, 39] width 11 height 8
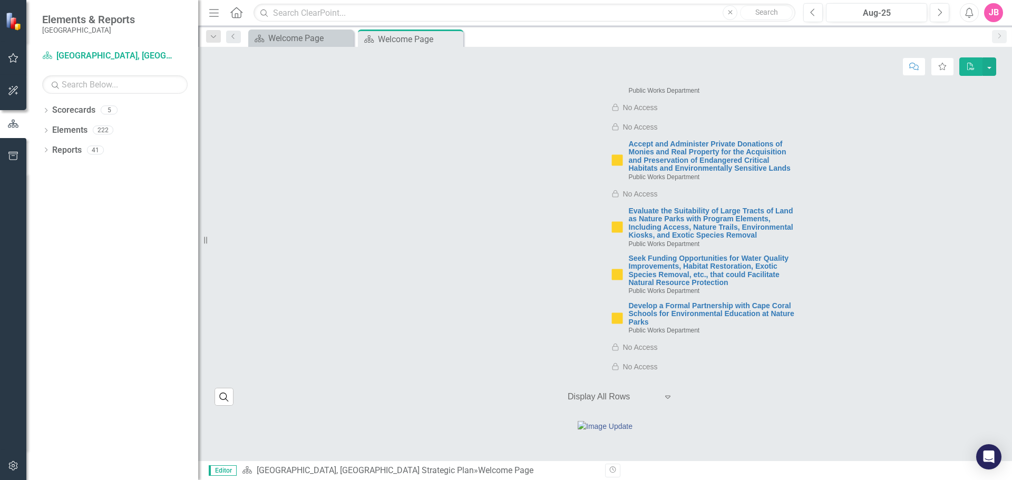
scroll to position [4058, 0]
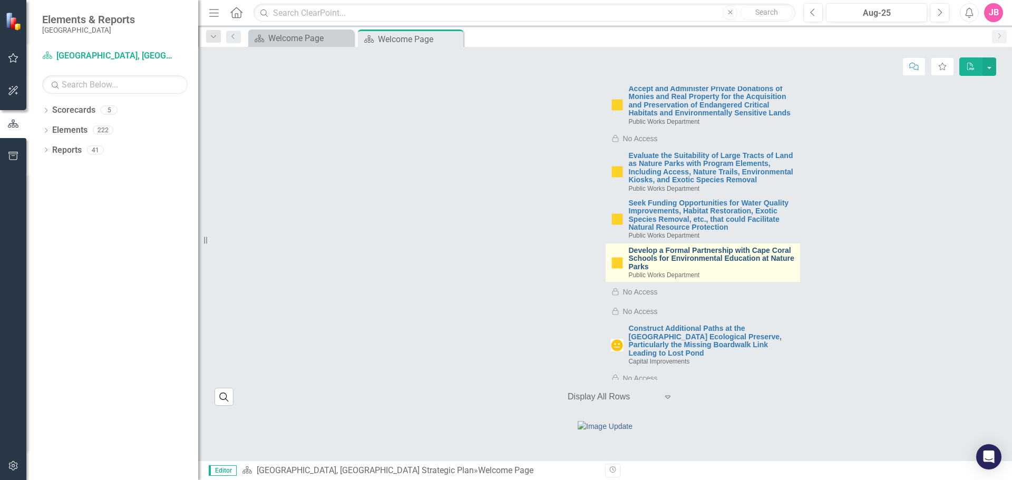
click at [698, 247] on link "Develop a Formal Partnership with Cape Coral Schools for Environmental Educatio…" at bounding box center [712, 259] width 166 height 24
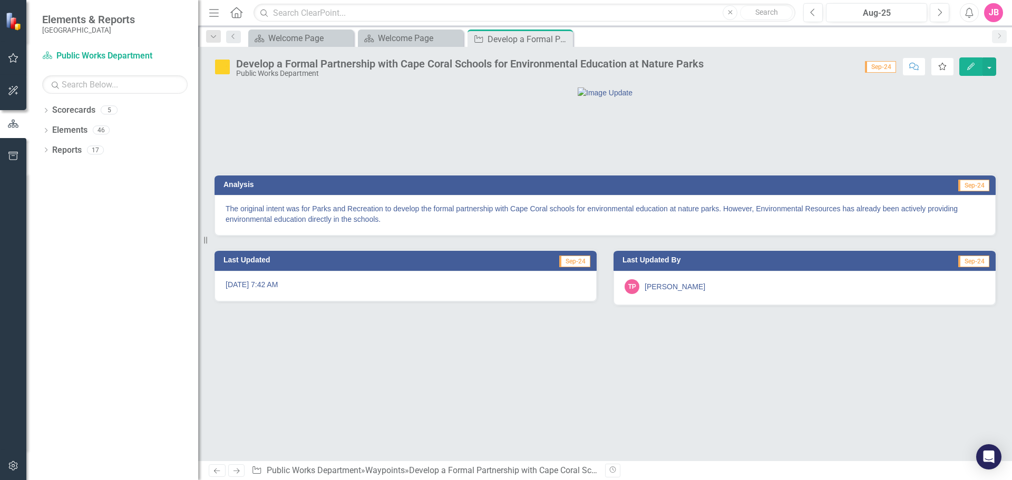
click at [946, 67] on icon "Favorite" at bounding box center [942, 66] width 9 height 7
click at [562, 38] on icon at bounding box center [563, 39] width 6 height 6
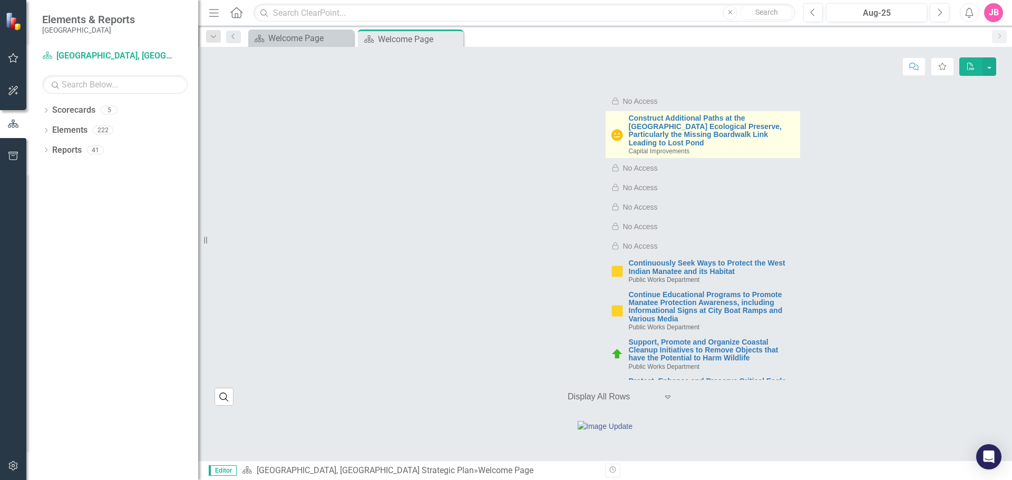
scroll to position [4269, 0]
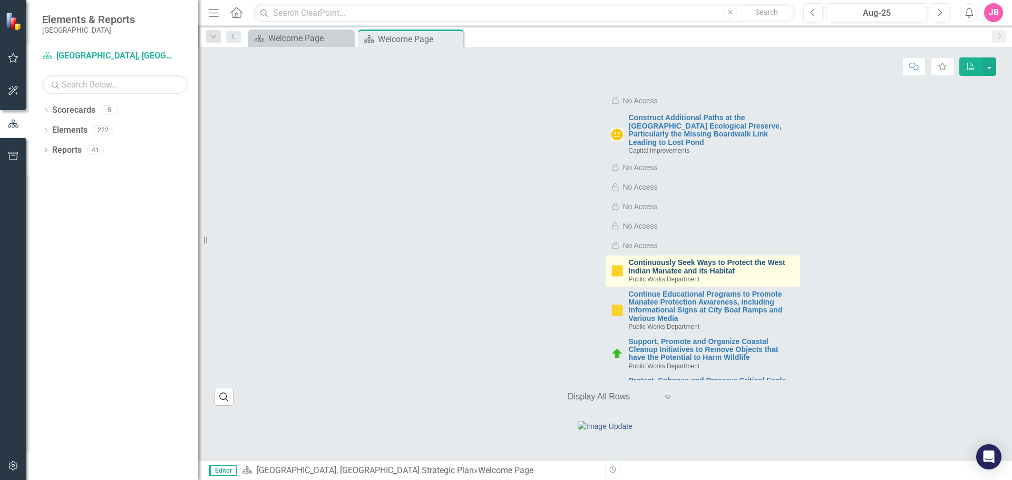
click at [715, 259] on link "Continuously Seek Ways to Protect the West Indian Manatee and its Habitat" at bounding box center [712, 267] width 166 height 16
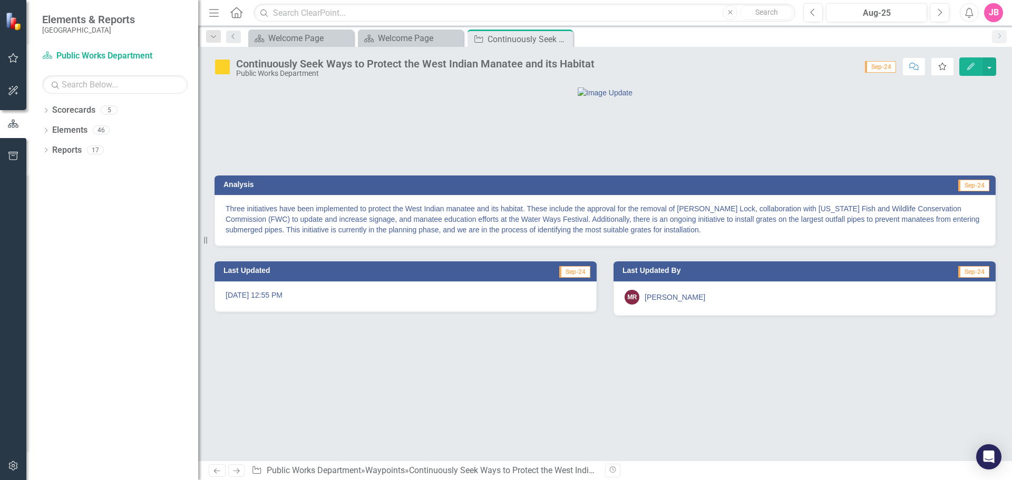
click at [947, 66] on icon "Favorite" at bounding box center [942, 66] width 9 height 7
click at [566, 39] on icon "Close" at bounding box center [563, 39] width 11 height 8
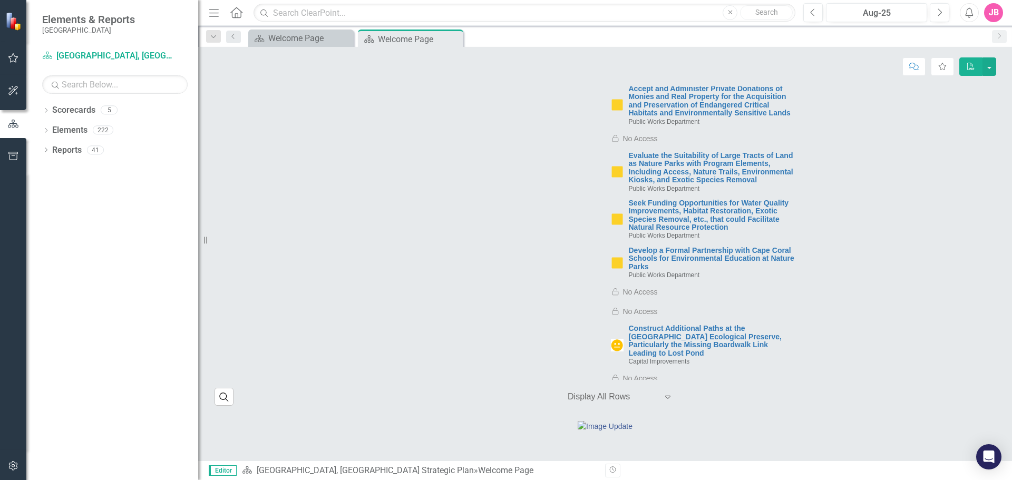
scroll to position [4374, 0]
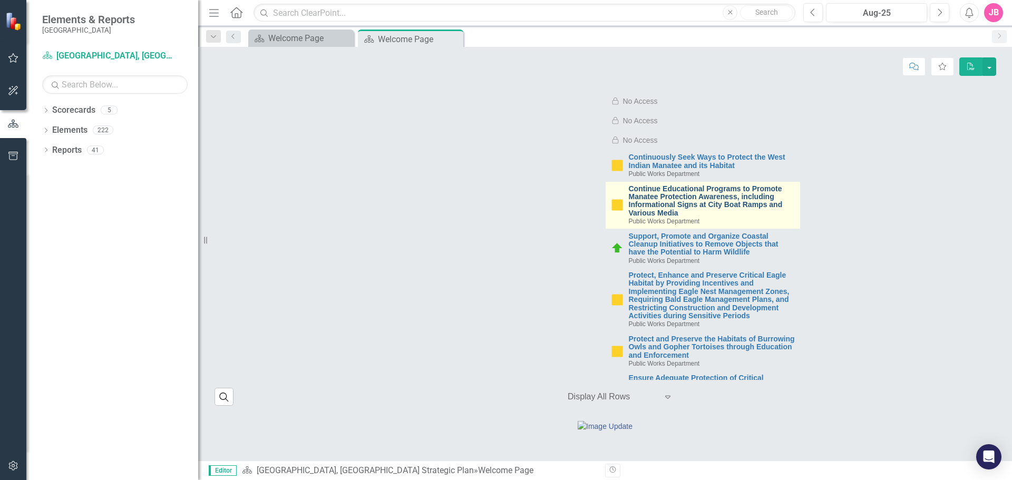
click at [708, 185] on link "Continue Educational Programs to Promote Manatee Protection Awareness, includin…" at bounding box center [712, 201] width 166 height 33
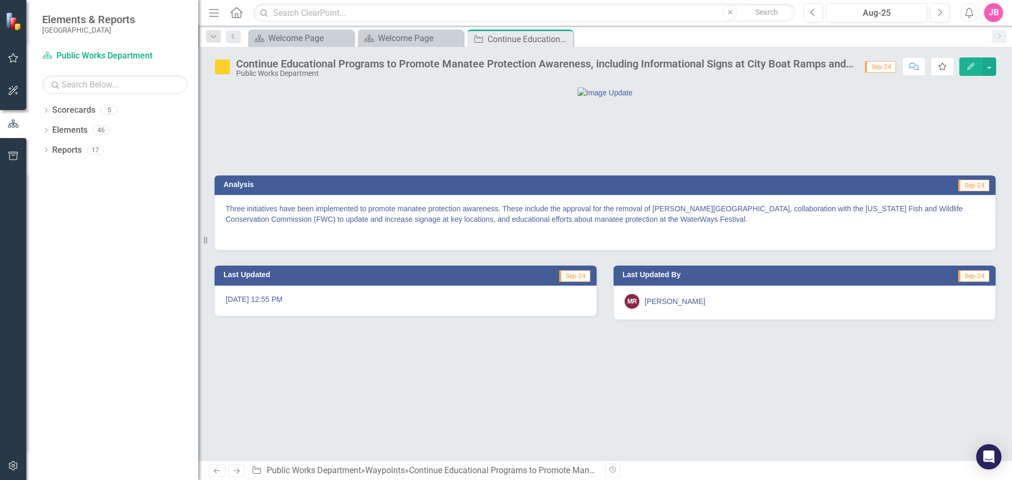
click at [944, 66] on icon "Favorite" at bounding box center [942, 66] width 9 height 7
click at [562, 38] on icon "Close" at bounding box center [563, 39] width 11 height 8
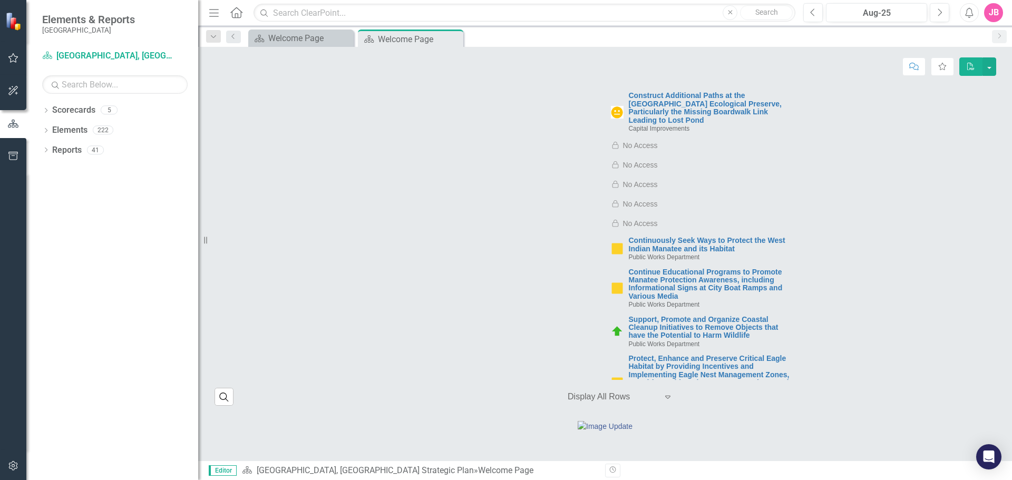
scroll to position [4397, 0]
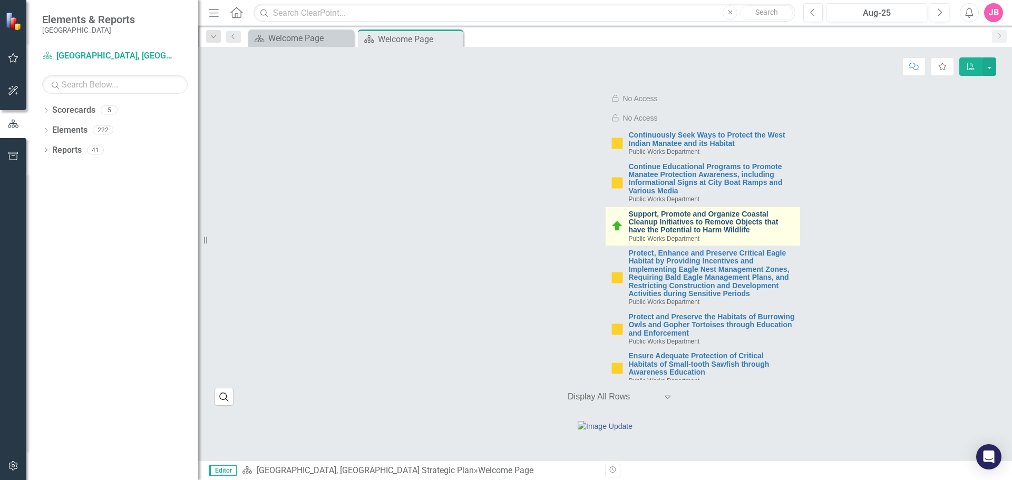
click at [648, 210] on link "Support, Promote and Organize Coastal Cleanup Initiatives to Remove Objects tha…" at bounding box center [712, 222] width 166 height 24
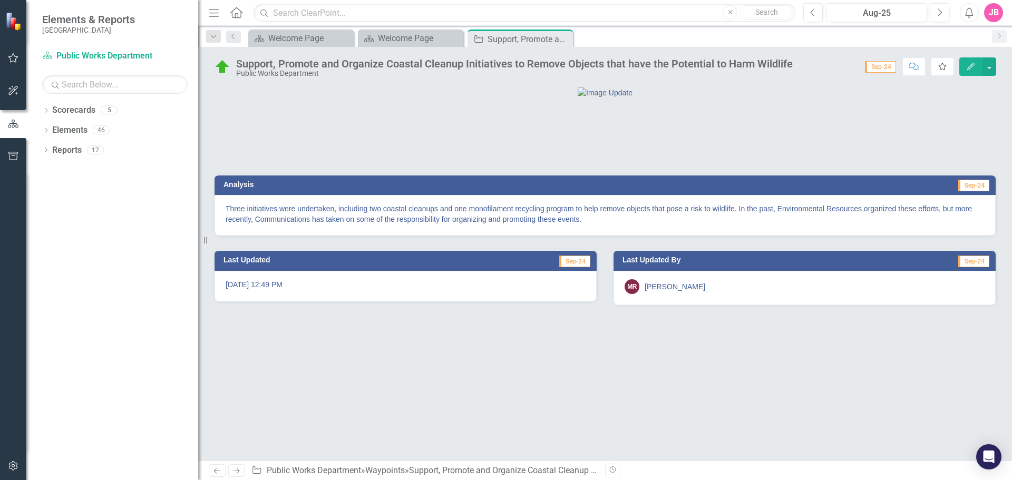
click at [940, 69] on icon "button" at bounding box center [942, 66] width 7 height 7
click at [563, 39] on icon at bounding box center [563, 39] width 6 height 6
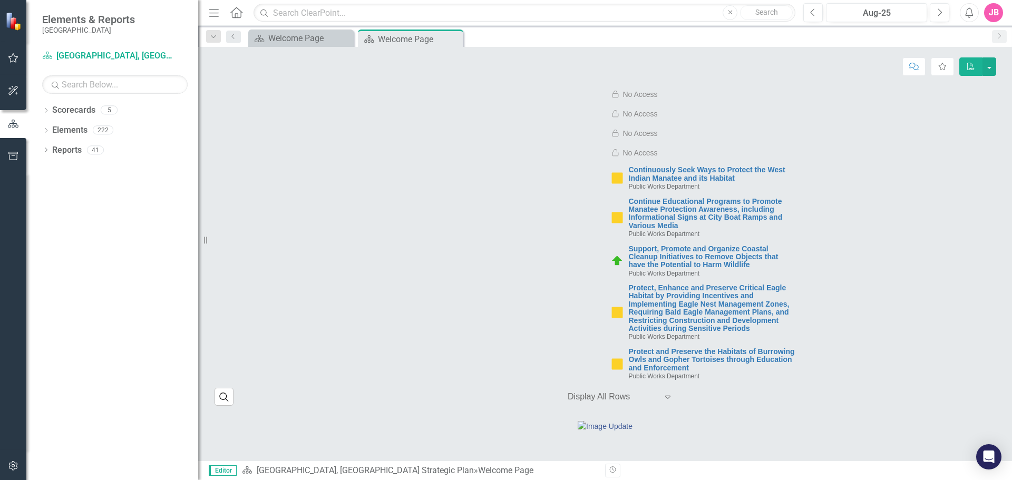
scroll to position [4397, 0]
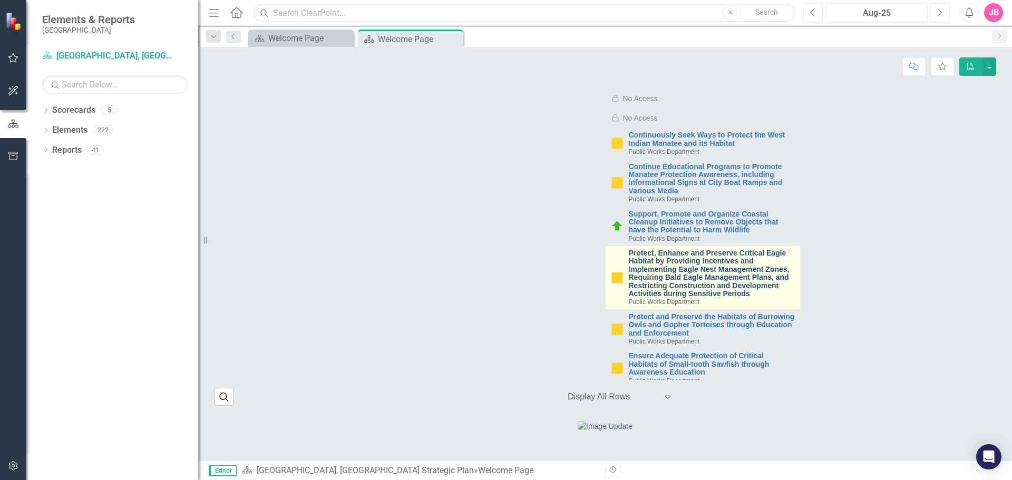
click at [686, 249] on link "Protect, Enhance and Preserve Critical Eagle Habitat by Providing Incentives an…" at bounding box center [712, 273] width 166 height 48
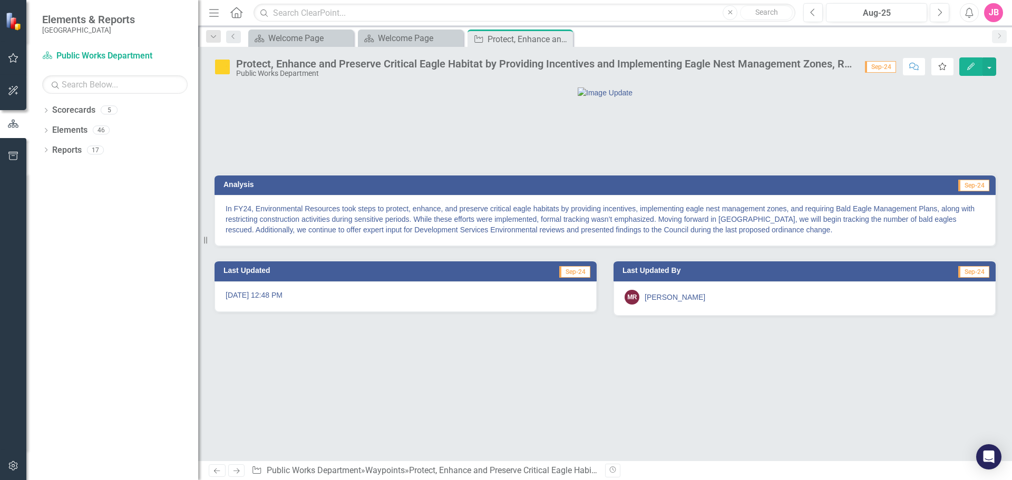
click at [944, 66] on icon "Favorite" at bounding box center [942, 66] width 9 height 7
click at [561, 38] on icon "Close" at bounding box center [563, 39] width 11 height 8
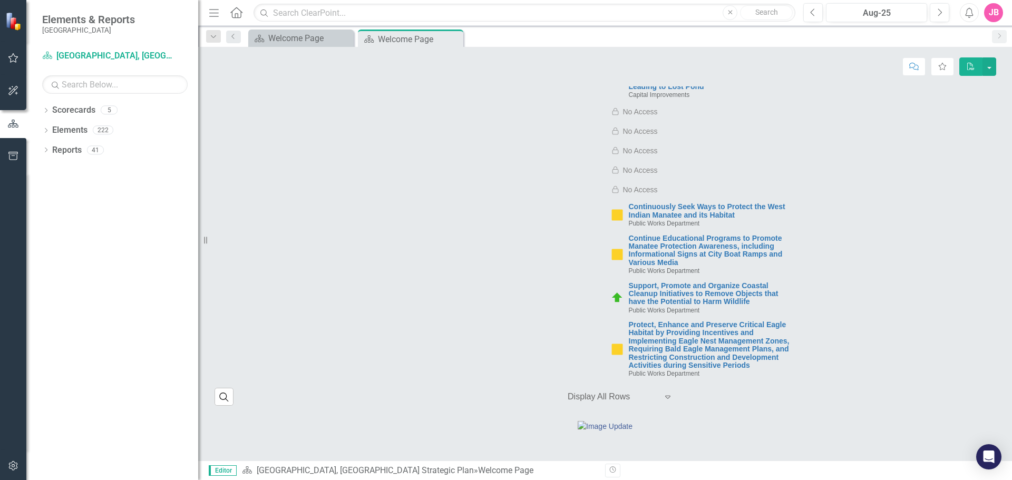
scroll to position [4397, 0]
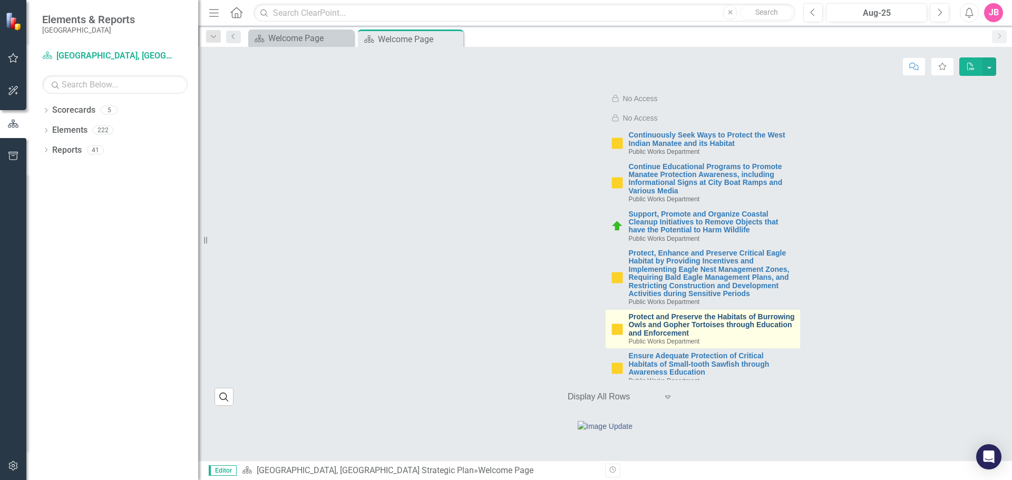
click at [660, 313] on link "Protect and Preserve the Habitats of Burrowing Owls and Gopher Tortoises throug…" at bounding box center [712, 325] width 166 height 24
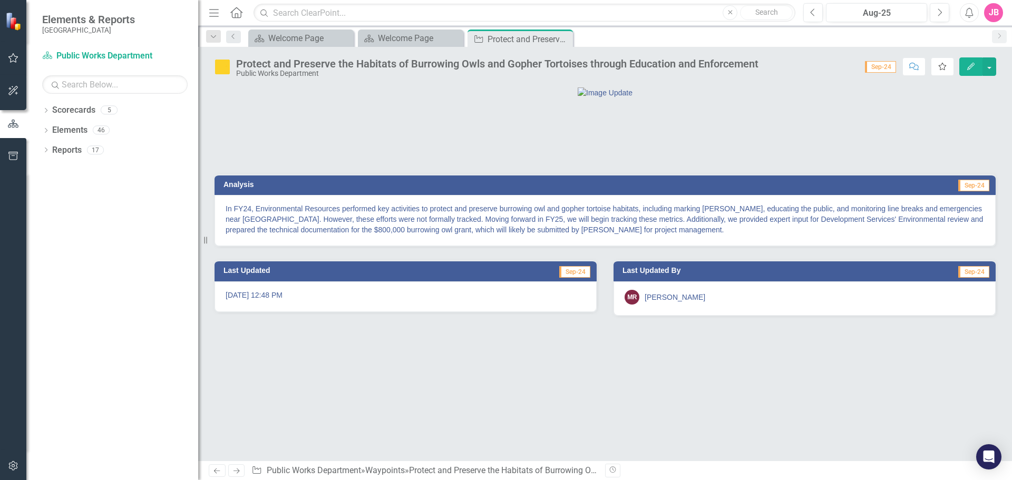
click at [944, 69] on icon "button" at bounding box center [942, 66] width 7 height 7
click at [563, 38] on icon at bounding box center [563, 39] width 6 height 6
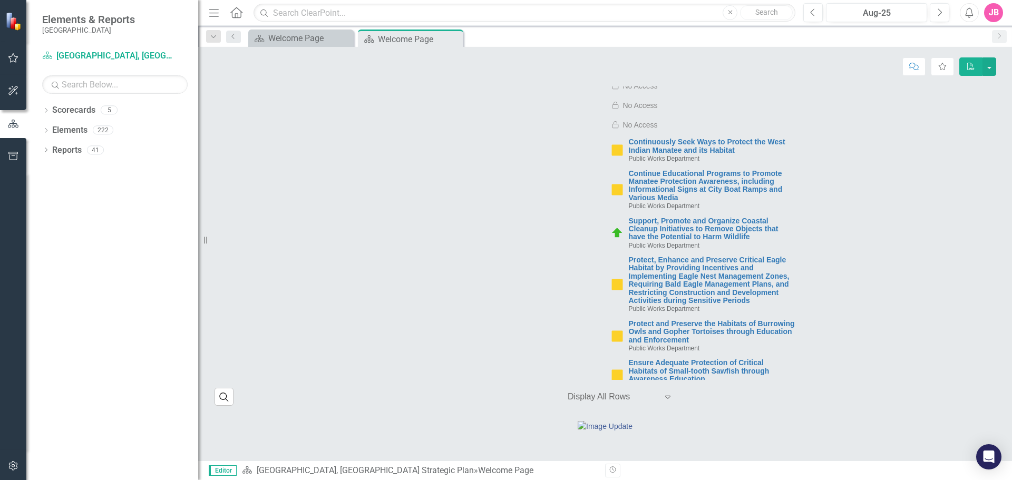
scroll to position [4397, 0]
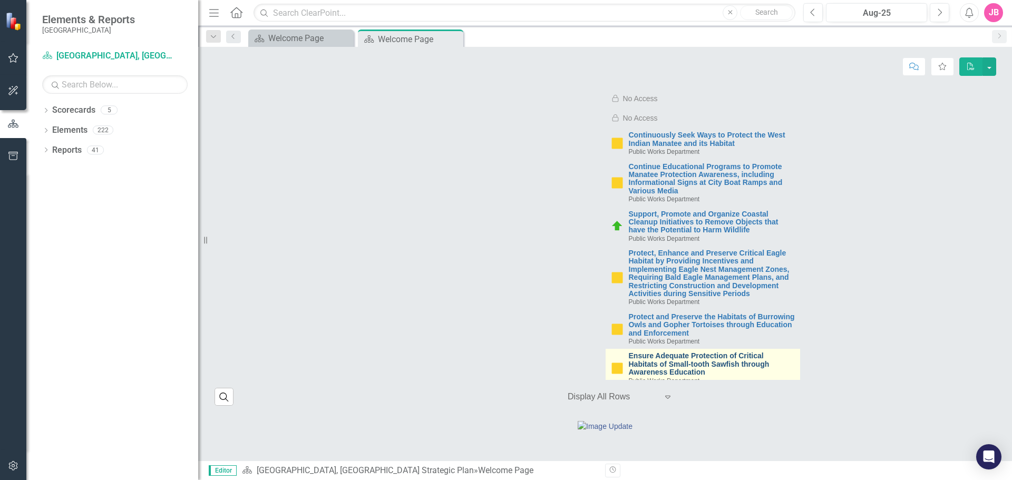
click at [696, 352] on link "Ensure Adequate Protection of Critical Habitats of Small-tooth Sawfish through …" at bounding box center [712, 364] width 166 height 24
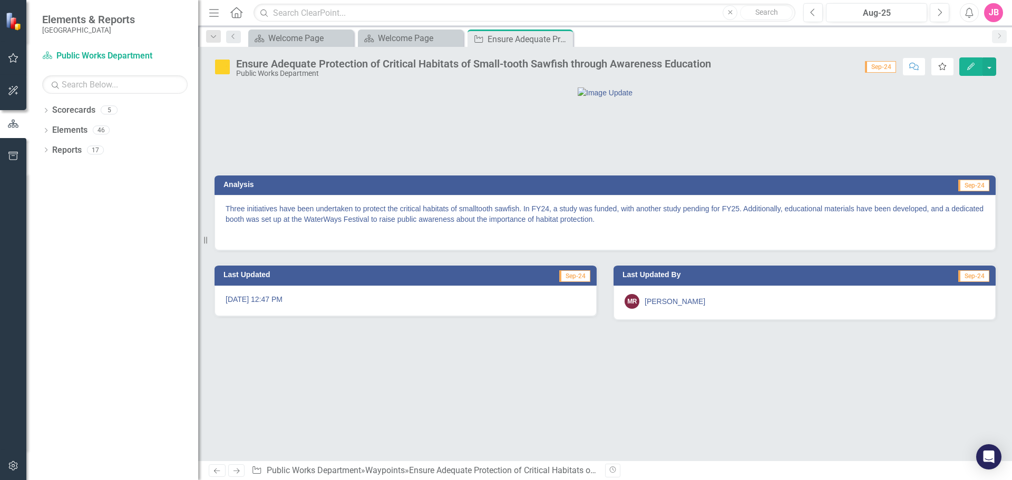
click at [946, 63] on icon "Favorite" at bounding box center [942, 66] width 9 height 7
click at [566, 36] on icon "Close" at bounding box center [563, 39] width 11 height 8
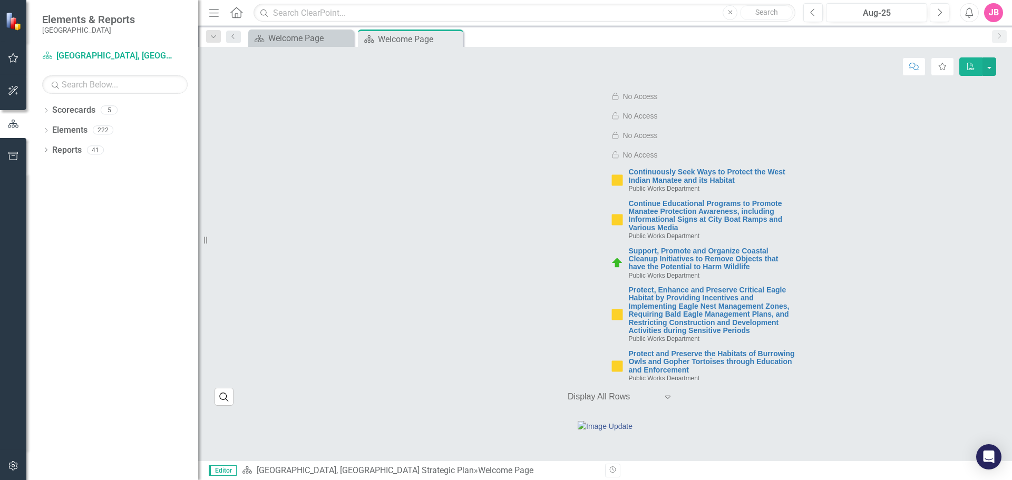
scroll to position [4397, 0]
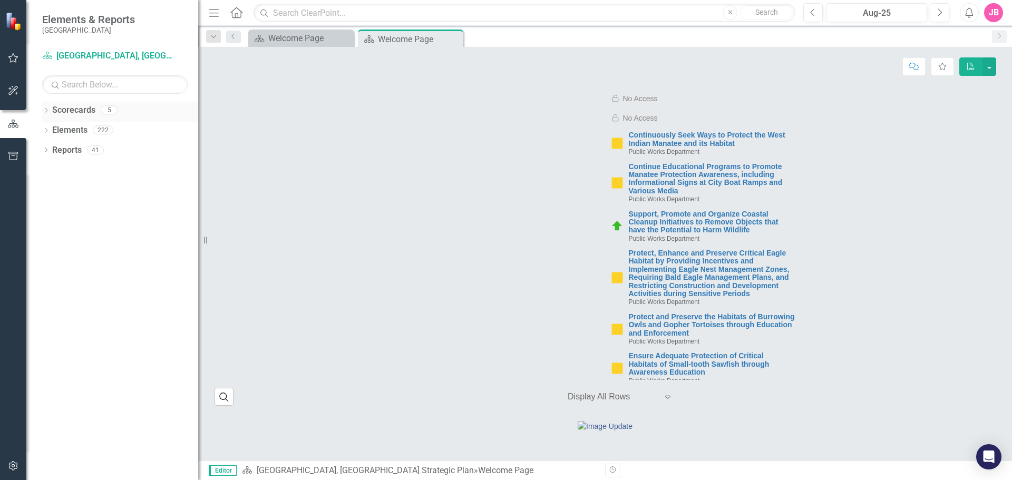
click at [46, 111] on icon "Dropdown" at bounding box center [45, 112] width 7 height 6
click at [47, 169] on icon "Dropdown" at bounding box center [45, 171] width 7 height 6
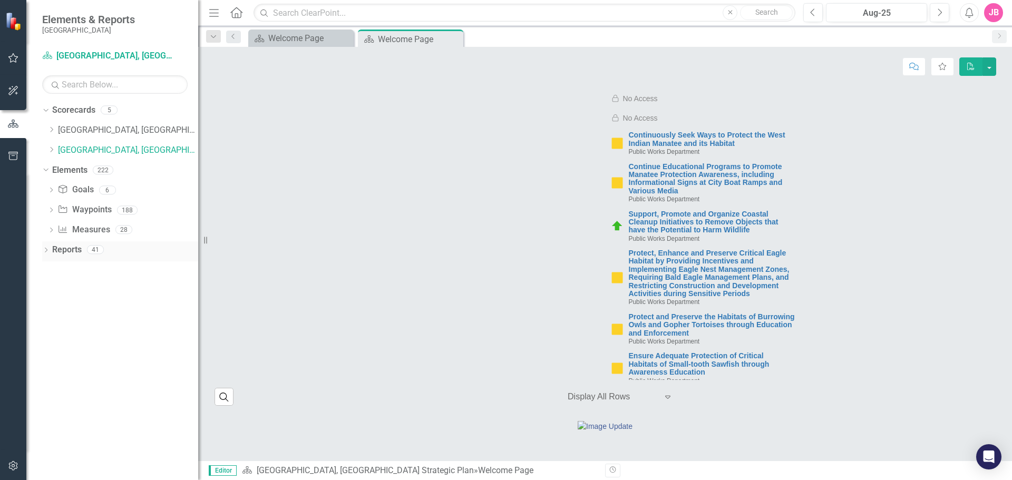
click at [45, 249] on icon "Dropdown" at bounding box center [45, 251] width 7 height 6
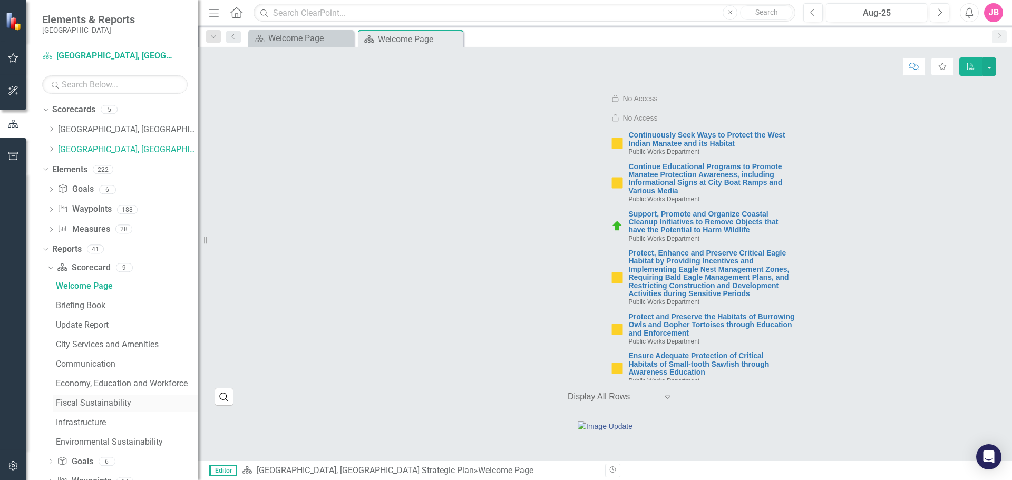
scroll to position [0, 0]
click at [105, 109] on div "5" at bounding box center [109, 110] width 17 height 9
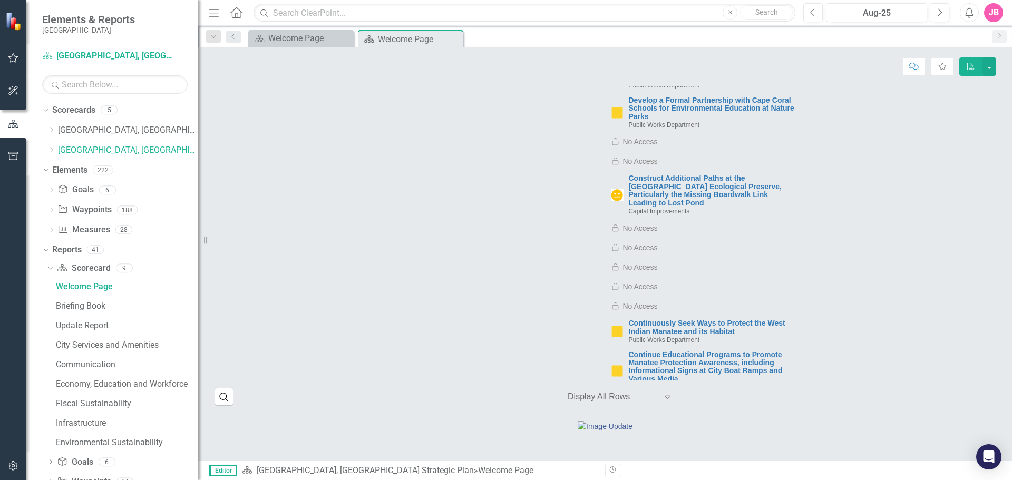
scroll to position [3975, 0]
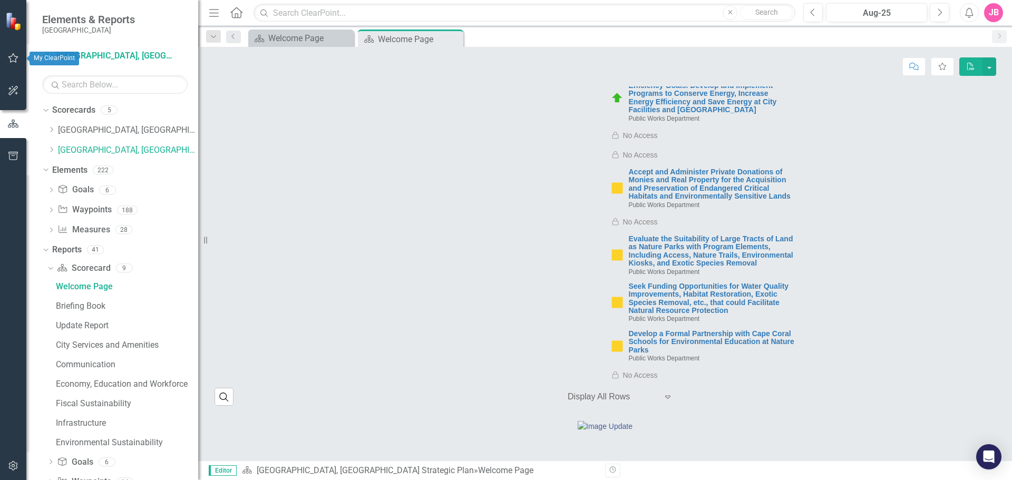
click at [13, 62] on icon "button" at bounding box center [13, 58] width 11 height 8
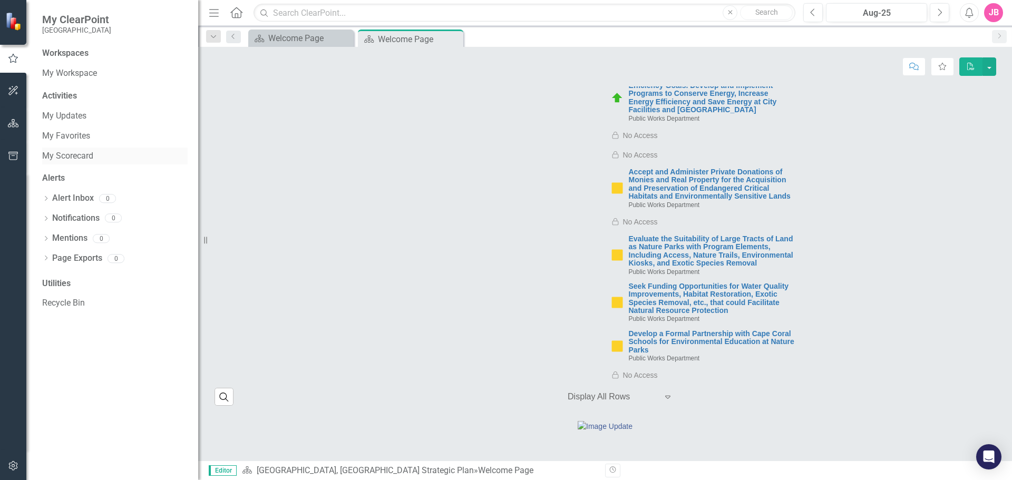
click at [55, 153] on link "My Scorecard" at bounding box center [114, 156] width 145 height 12
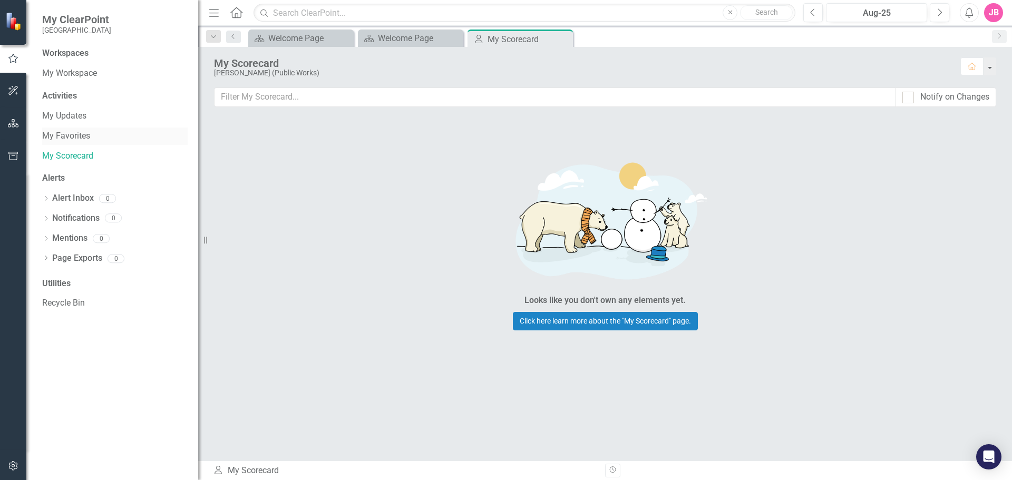
click at [63, 132] on link "My Favorites" at bounding box center [114, 136] width 145 height 12
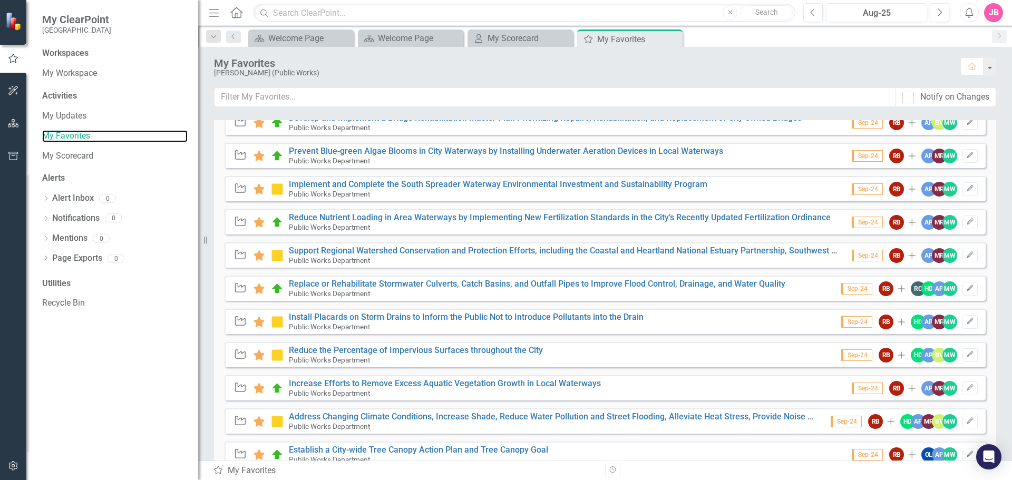
scroll to position [791, 0]
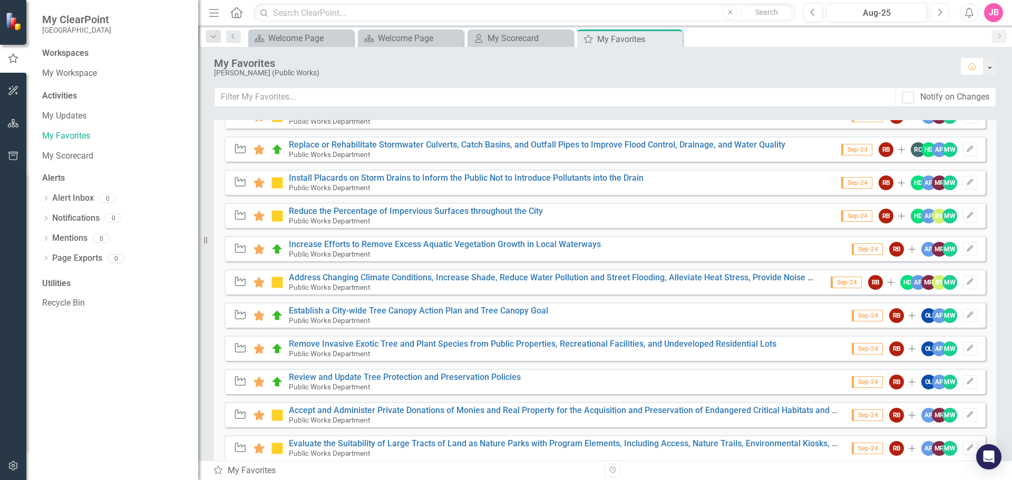
click at [943, 11] on button "Next" at bounding box center [940, 12] width 20 height 19
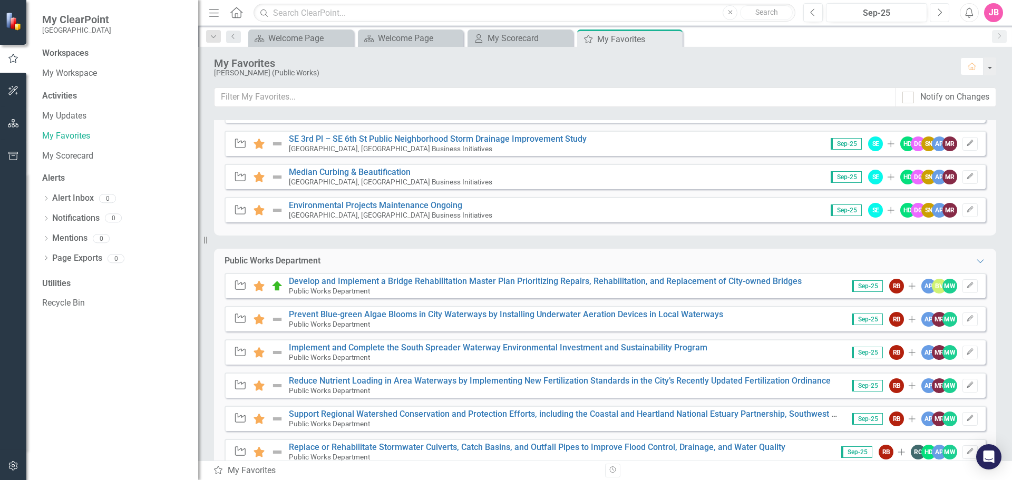
scroll to position [580, 0]
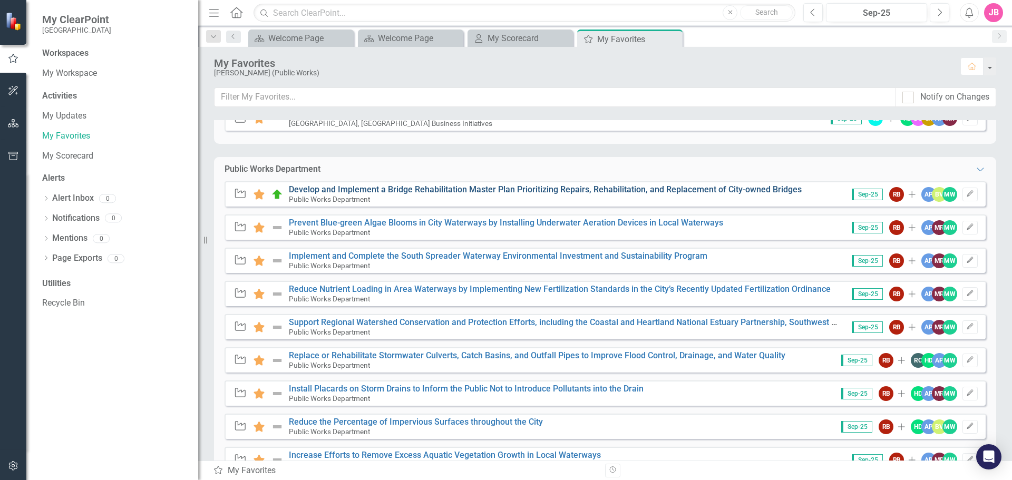
click at [501, 189] on link "Develop and Implement a Bridge Rehabilitation Master Plan Prioritizing Repairs,…" at bounding box center [545, 189] width 513 height 10
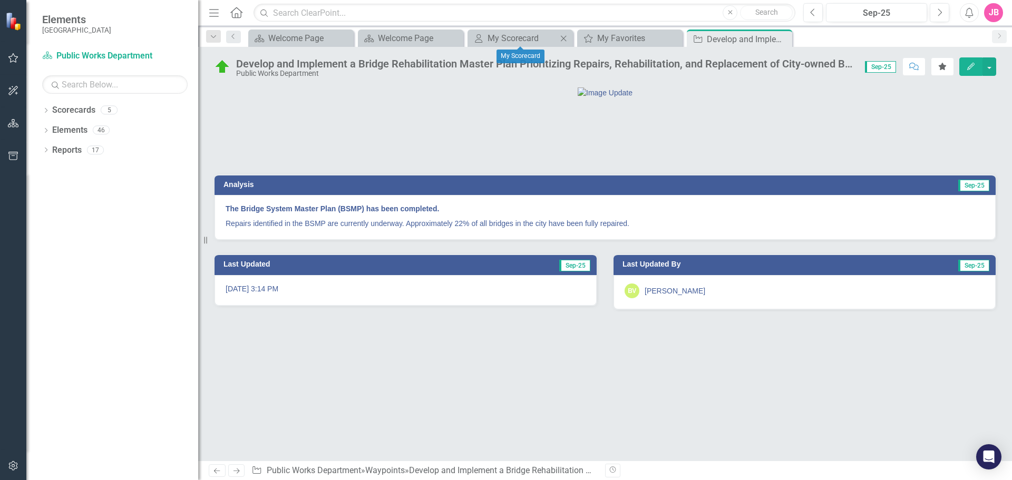
click at [564, 38] on icon at bounding box center [564, 38] width 6 height 6
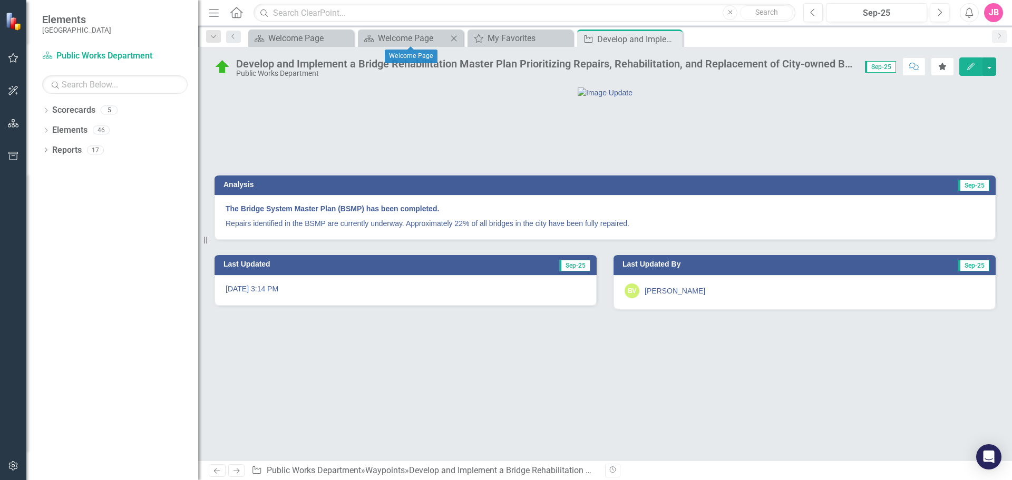
click at [454, 38] on icon "Close" at bounding box center [454, 38] width 11 height 8
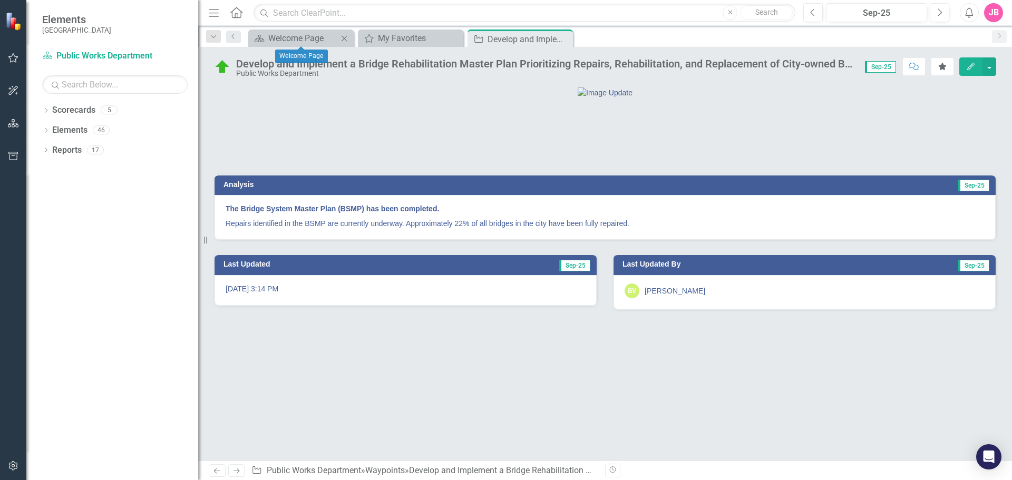
click at [345, 38] on icon "Close" at bounding box center [344, 38] width 11 height 8
click at [298, 41] on div "My Favorites" at bounding box center [303, 38] width 70 height 13
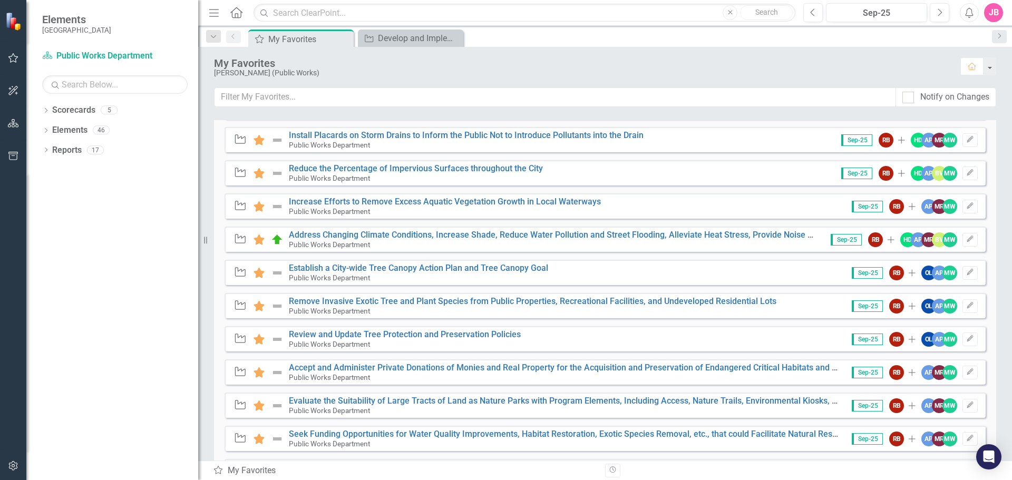
scroll to position [843, 0]
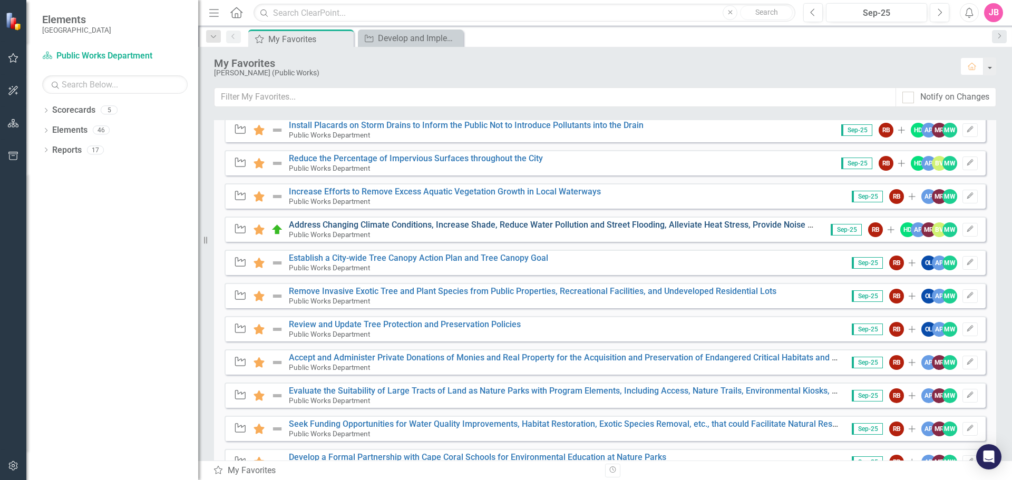
click at [451, 222] on link "Address Changing Climate Conditions, Increase Shade, Reduce Water Pollution and…" at bounding box center [635, 225] width 693 height 10
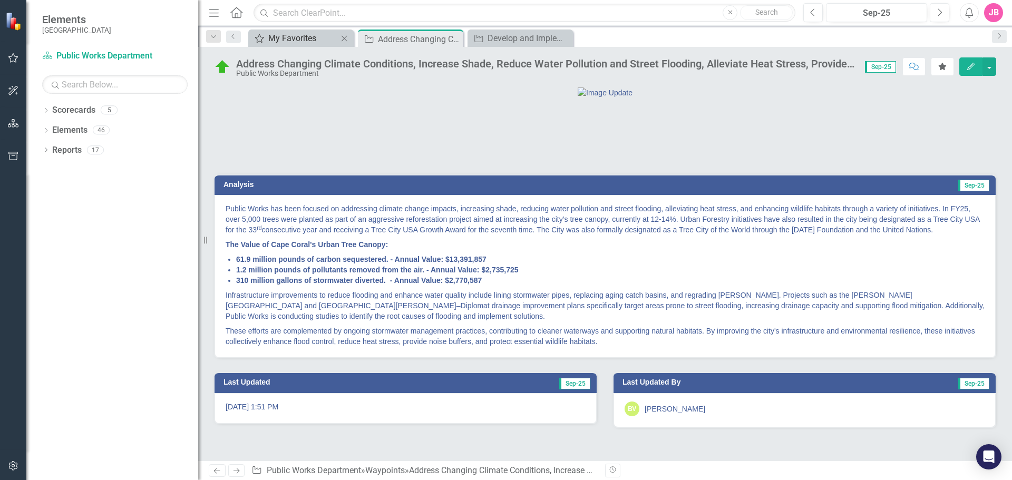
click at [281, 42] on div "My Favorites" at bounding box center [303, 38] width 70 height 13
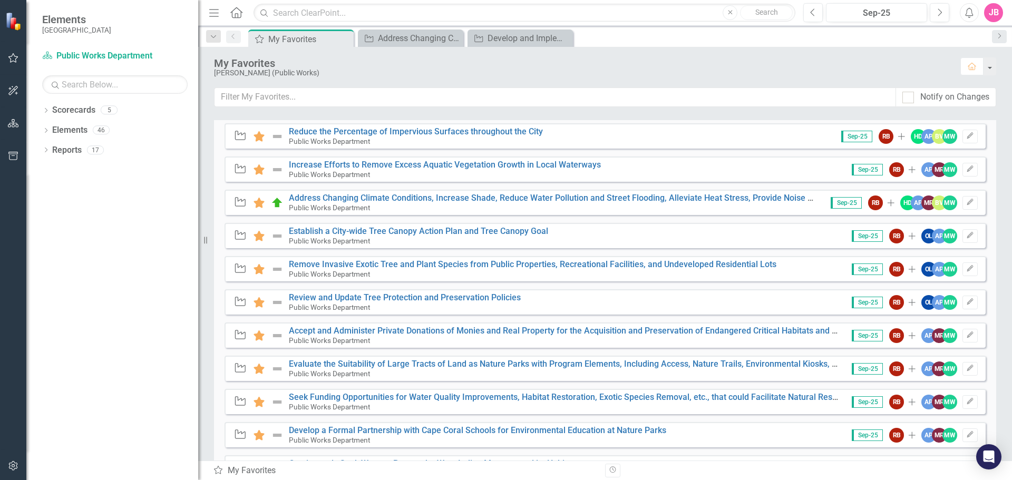
scroll to position [896, 0]
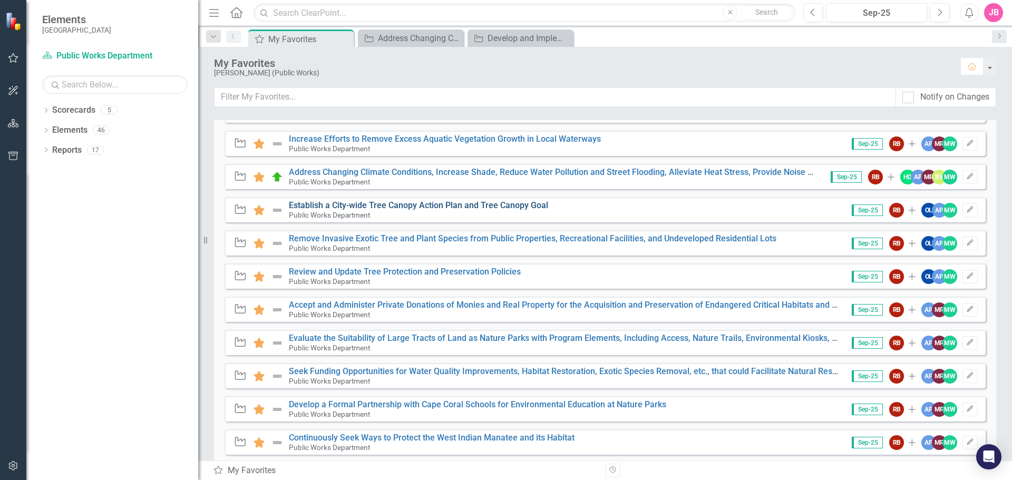
click at [450, 205] on link "Establish a City-wide Tree Canopy Action Plan and Tree Canopy Goal" at bounding box center [418, 205] width 259 height 10
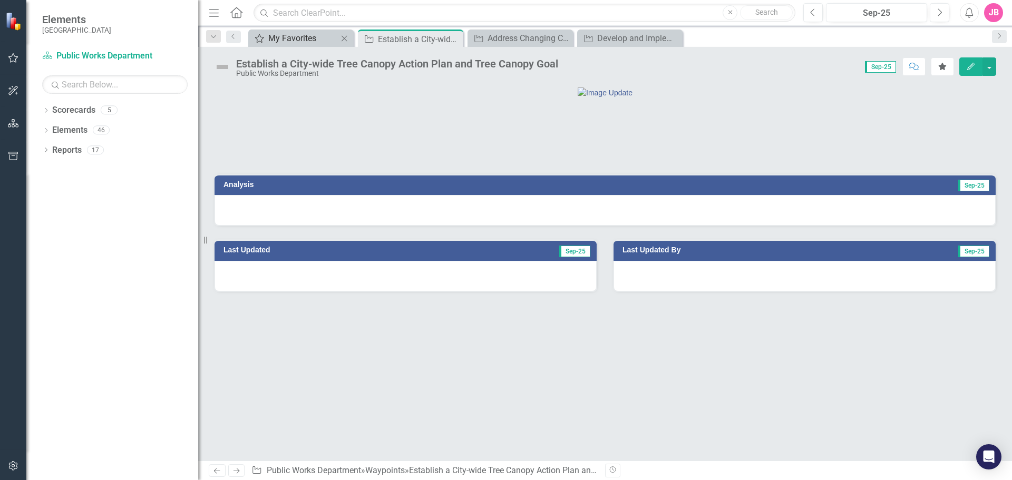
click at [291, 41] on div "My Favorites" at bounding box center [303, 38] width 70 height 13
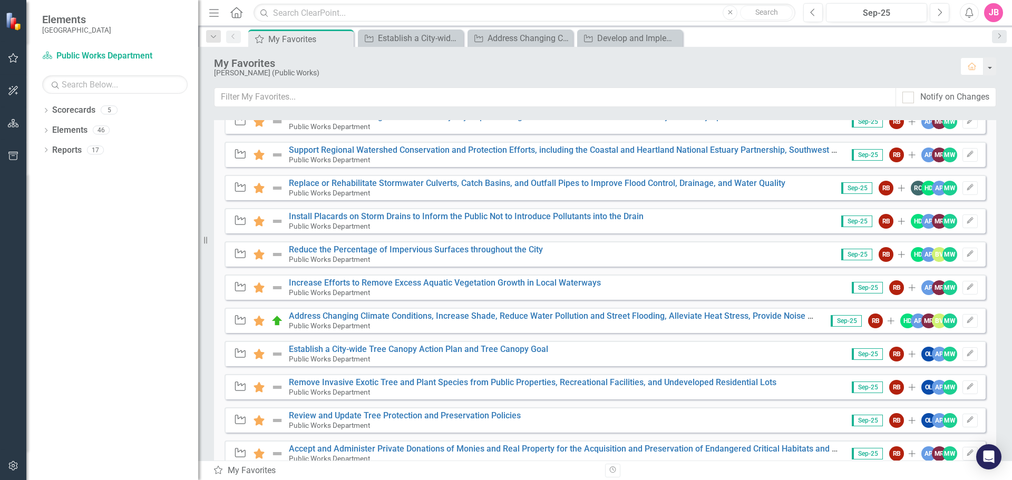
scroll to position [872, 0]
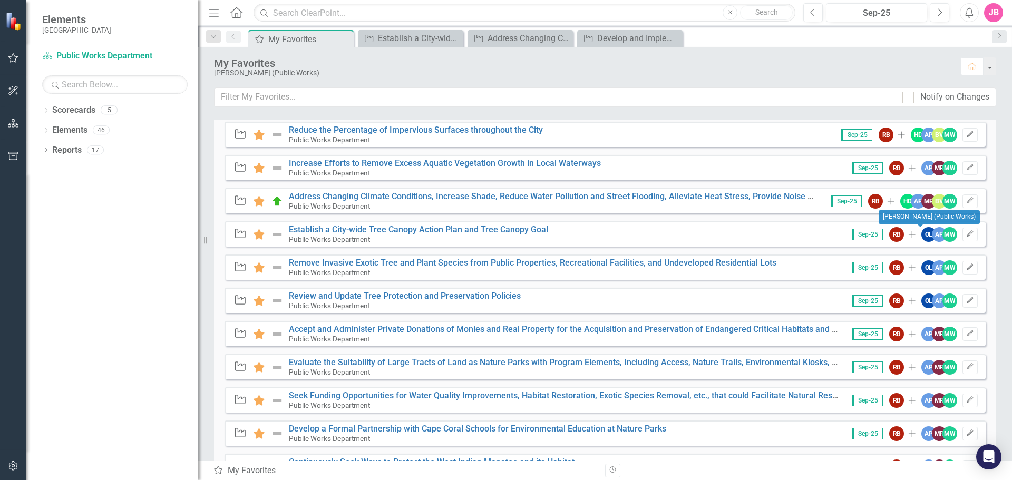
click at [921, 236] on div "OL" at bounding box center [928, 234] width 15 height 15
click at [921, 233] on div "OL" at bounding box center [928, 234] width 15 height 15
click at [921, 234] on div "OL" at bounding box center [928, 234] width 15 height 15
drag, startPoint x: 920, startPoint y: 234, endPoint x: 79, endPoint y: 238, distance: 841.2
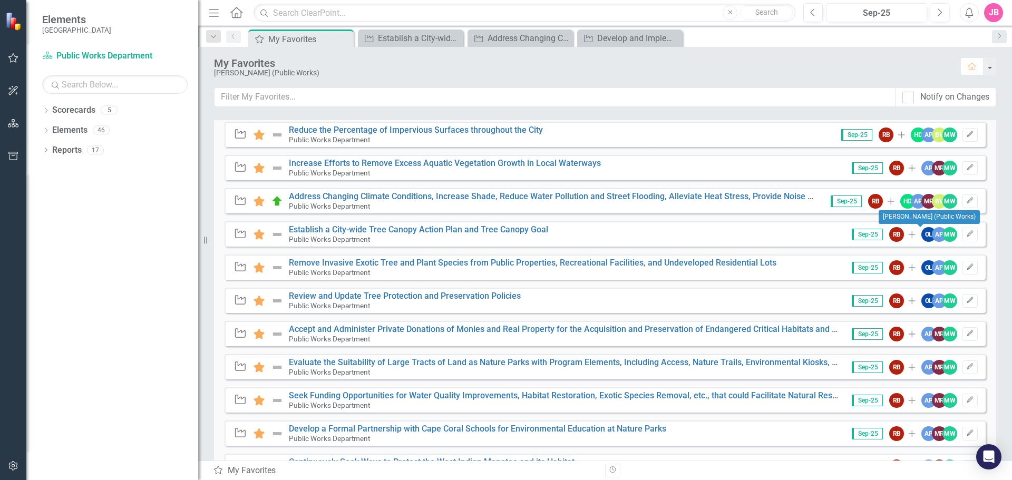
click at [79, 245] on div "Dropdown Scorecards 5 Dropdown [GEOGRAPHIC_DATA], [GEOGRAPHIC_DATA] Business In…" at bounding box center [112, 291] width 172 height 378
click at [76, 114] on link "Scorecards" at bounding box center [73, 110] width 43 height 12
click at [47, 111] on icon at bounding box center [46, 110] width 3 height 5
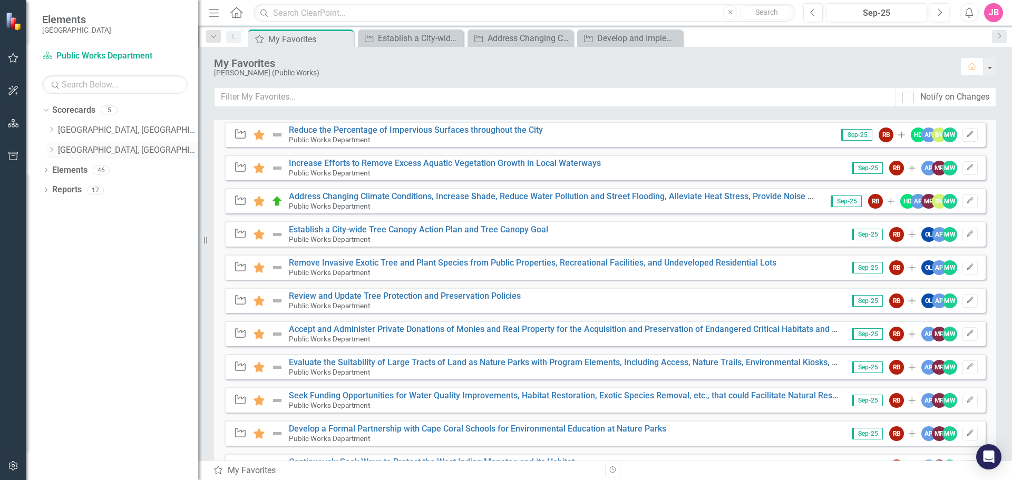
click at [97, 154] on link "[GEOGRAPHIC_DATA], [GEOGRAPHIC_DATA] Strategic Plan" at bounding box center [128, 150] width 140 height 12
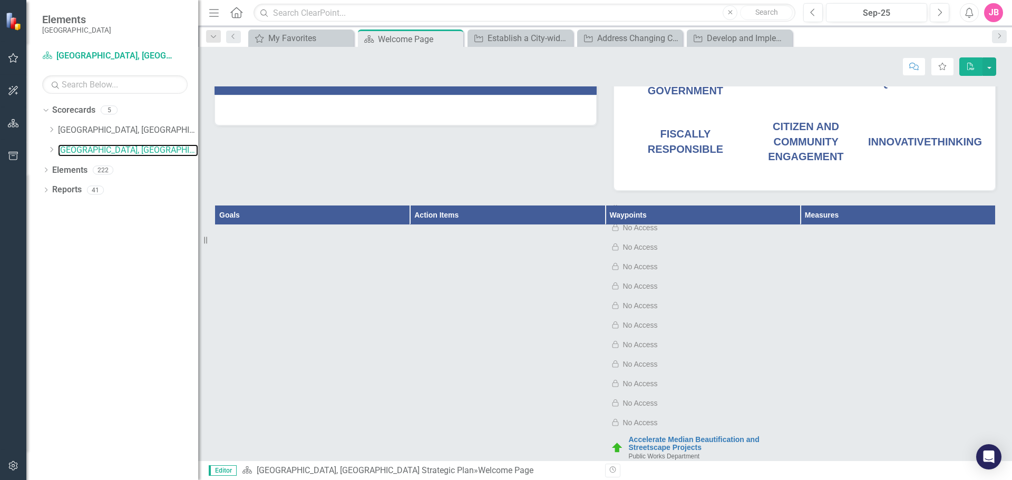
scroll to position [422, 0]
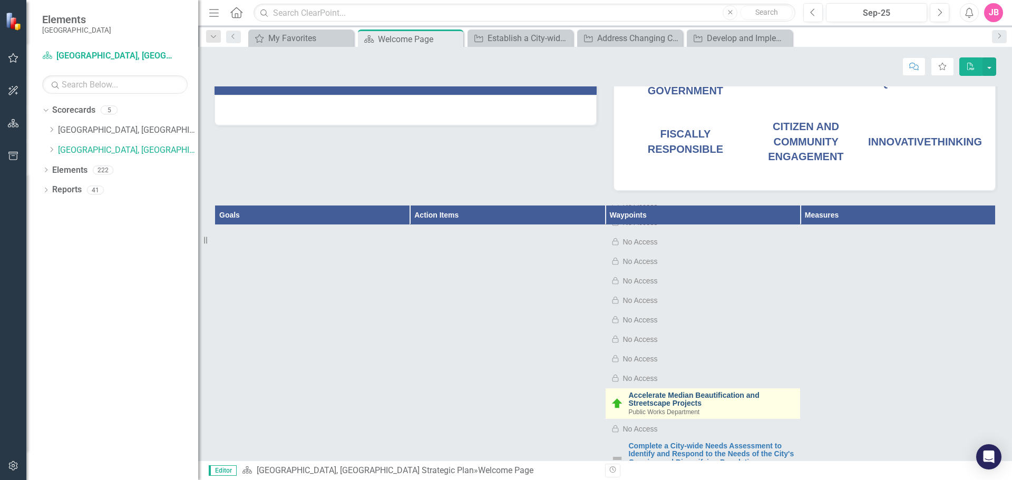
click at [671, 396] on link "Accelerate Median Beautification and Streetscape Projects" at bounding box center [712, 400] width 166 height 16
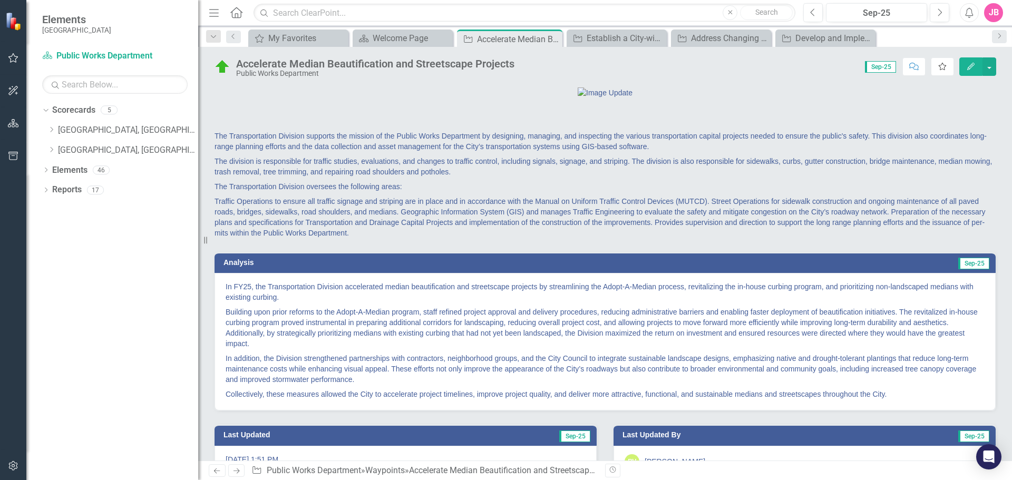
click at [942, 65] on icon "Favorite" at bounding box center [942, 66] width 9 height 7
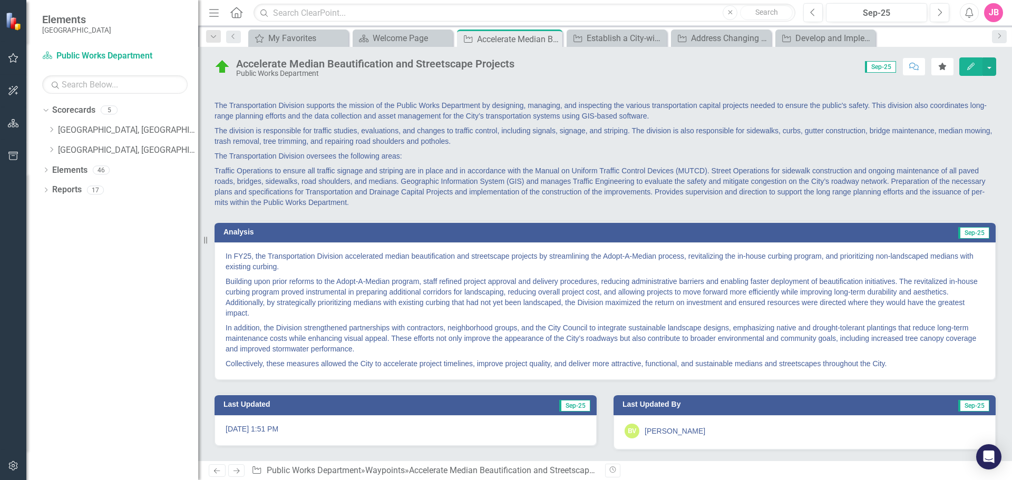
scroll to position [85, 0]
